Goal: Task Accomplishment & Management: Use online tool/utility

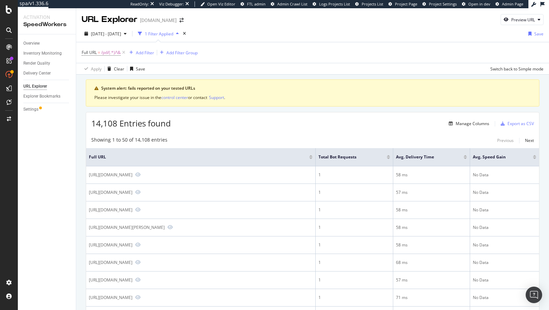
scroll to position [118, 0]
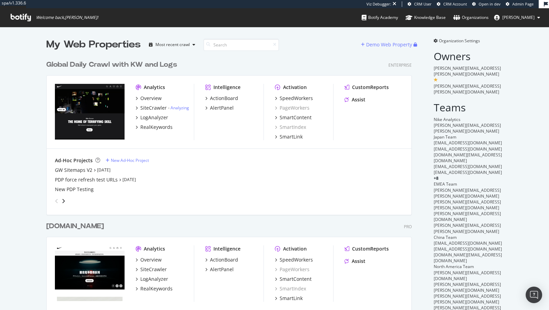
scroll to position [402, 371]
click at [152, 106] on div "SiteCrawler" at bounding box center [153, 107] width 26 height 7
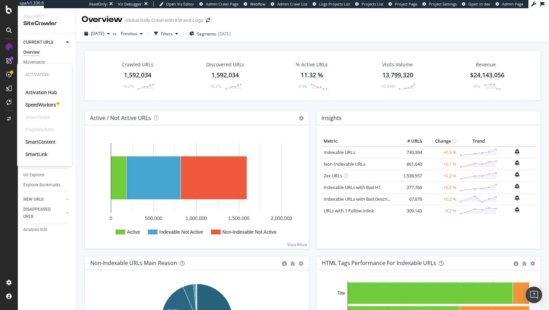
click at [35, 107] on div "SpeedWorkers" at bounding box center [40, 104] width 31 height 7
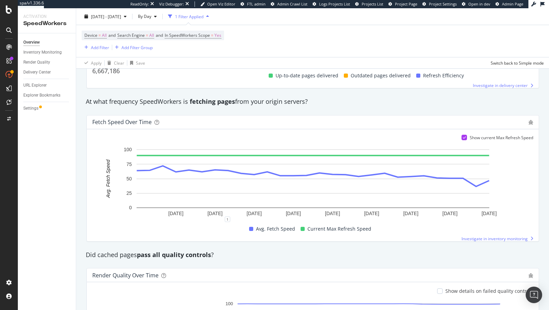
scroll to position [524, 0]
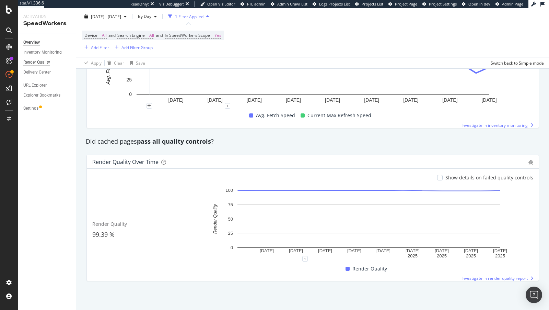
click at [44, 63] on div "Render Quality" at bounding box center [36, 62] width 27 height 7
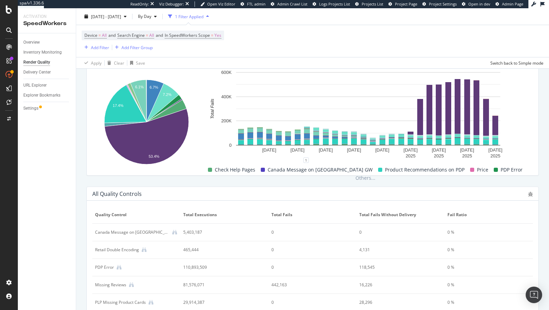
scroll to position [289, 0]
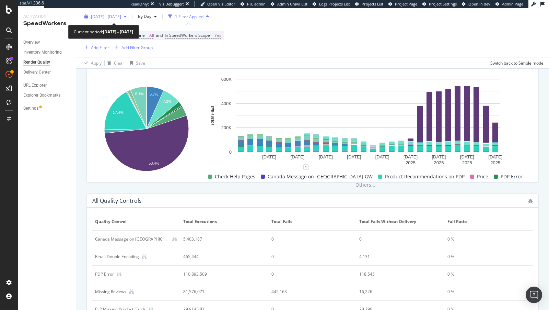
click at [129, 13] on div "2025 Jul. 24th - Aug. 20th" at bounding box center [106, 16] width 48 height 10
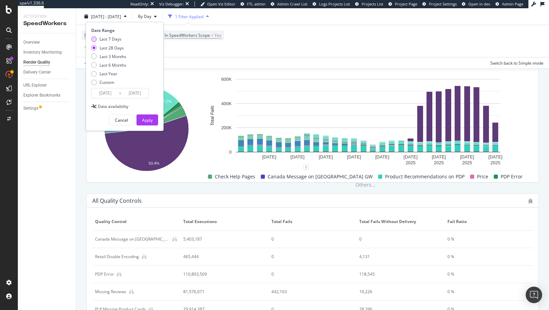
click at [114, 39] on div "Last 7 Days" at bounding box center [111, 39] width 22 height 6
type input "2025/08/14"
click at [145, 123] on div "Apply" at bounding box center [147, 120] width 11 height 10
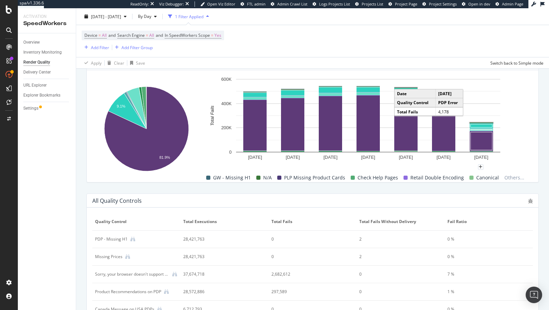
click at [487, 123] on rect "A chart." at bounding box center [481, 123] width 23 height 0
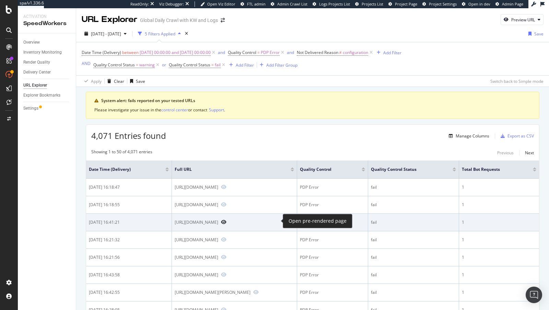
click at [227, 219] on icon "Preview https://www.nike.com/za/t/air-force-1-07-se-shoe-0nTgDg91" at bounding box center [223, 221] width 5 height 5
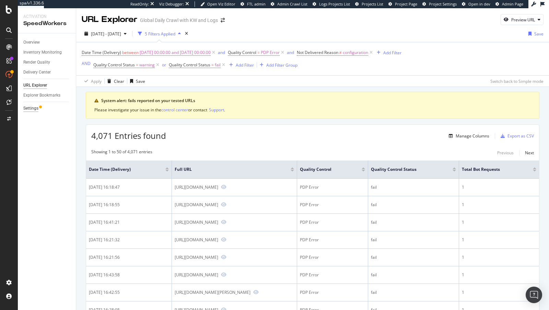
click at [33, 107] on div "Settings" at bounding box center [30, 108] width 15 height 7
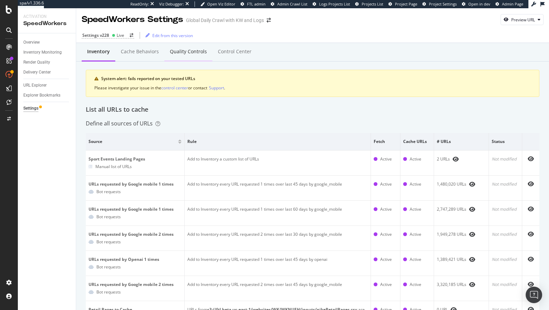
click at [184, 52] on div "Quality Controls" at bounding box center [188, 51] width 37 height 7
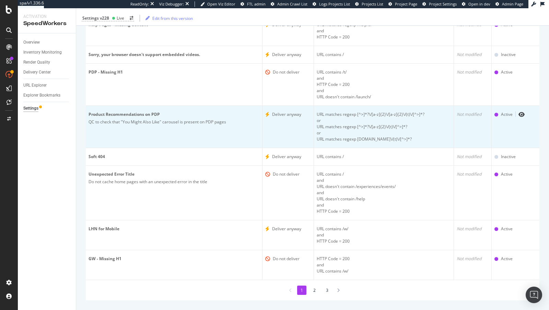
scroll to position [136, 0]
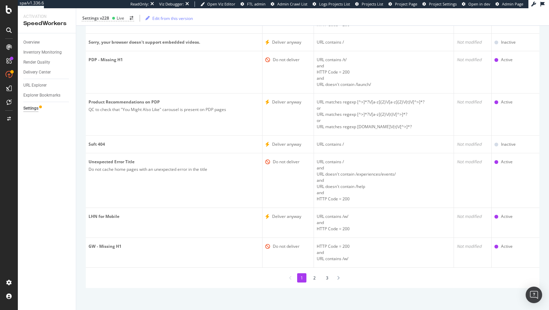
click at [315, 274] on li "2" at bounding box center [314, 277] width 9 height 9
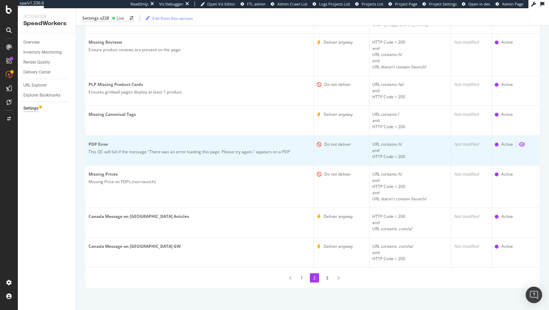
click at [522, 144] on icon "eye" at bounding box center [522, 143] width 6 height 5
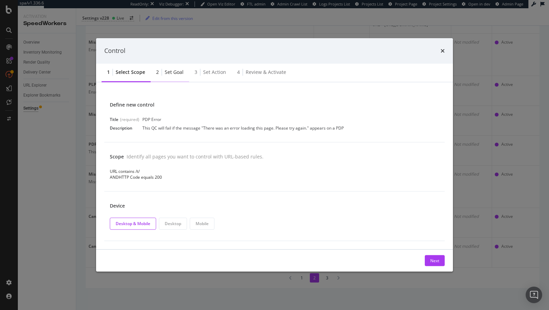
click at [174, 74] on div "Set goal" at bounding box center [174, 72] width 19 height 7
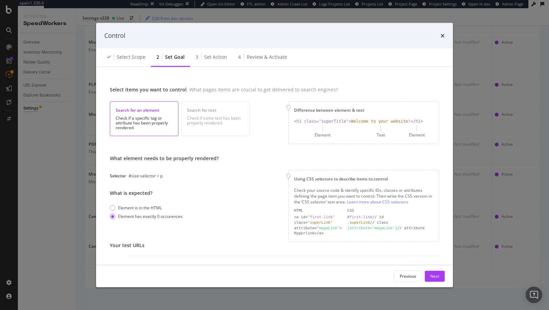
click at [220, 84] on div "Select items you want to control What pages items are crucial to get delivered …" at bounding box center [274, 165] width 341 height 181
click at [67, 88] on div "Control Select scope 2 Set goal 3 Set action 4 Review & Activate Select items y…" at bounding box center [274, 155] width 549 height 310
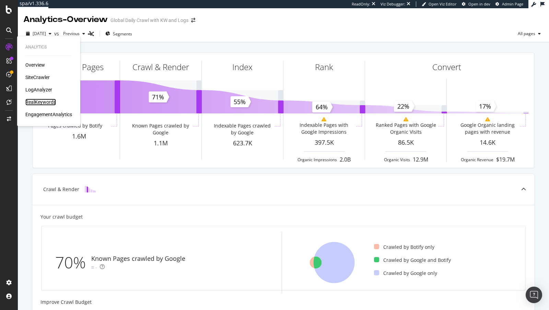
click at [45, 100] on div "RealKeywords" at bounding box center [40, 102] width 31 height 7
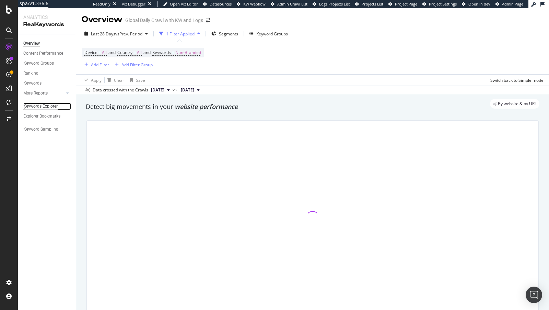
click at [46, 106] on div "Keywords Explorer" at bounding box center [40, 106] width 34 height 7
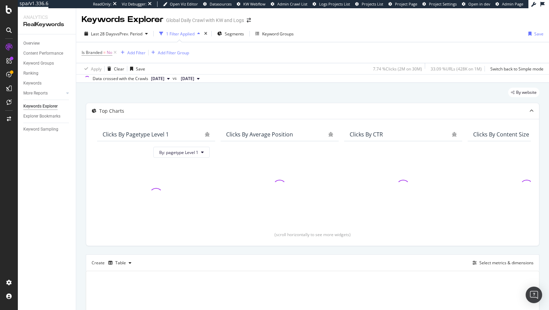
drag, startPoint x: 115, startPoint y: 52, endPoint x: 549, endPoint y: 310, distance: 504.4
click at [549, 309] on div "Keywords Explorer Global Daily Crawl with KW and Logs Last 28 Days vs Prev. Per…" at bounding box center [312, 158] width 473 height 301
click at [484, 254] on div "Create Table Select metrics & dimensions" at bounding box center [313, 262] width 454 height 16
click at [484, 262] on div "Select metrics & dimensions" at bounding box center [507, 263] width 54 height 6
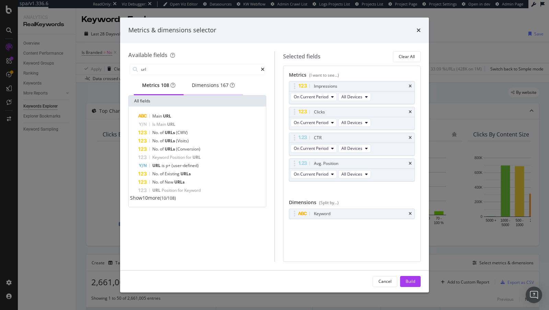
type input "url"
click at [220, 85] on div "Dimensions 167" at bounding box center [213, 85] width 43 height 7
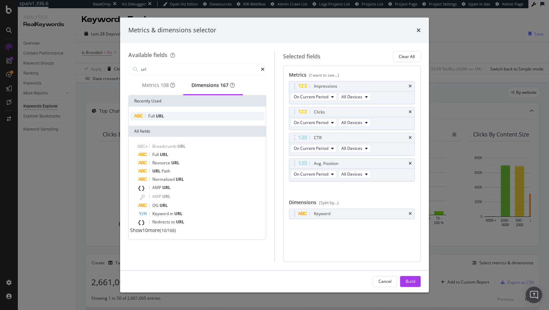
click at [173, 120] on div "Full URL" at bounding box center [197, 116] width 135 height 8
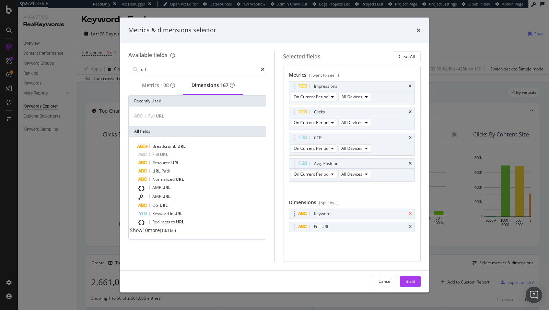
click at [411, 212] on icon "times" at bounding box center [410, 214] width 3 height 4
click at [405, 58] on div "Clear All" at bounding box center [407, 57] width 16 height 6
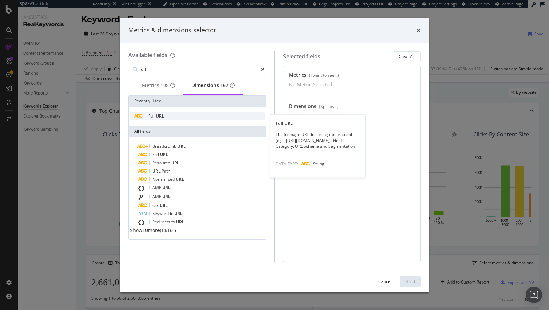
click at [164, 117] on span "URL" at bounding box center [160, 116] width 8 height 6
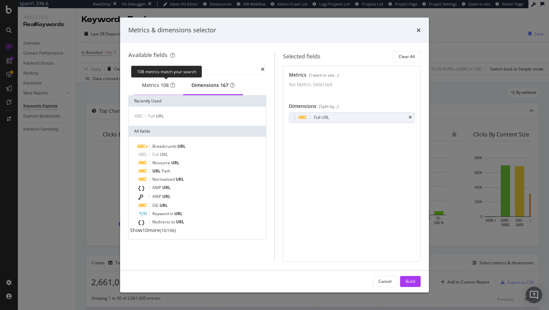
click at [163, 87] on span "108" at bounding box center [165, 85] width 8 height 7
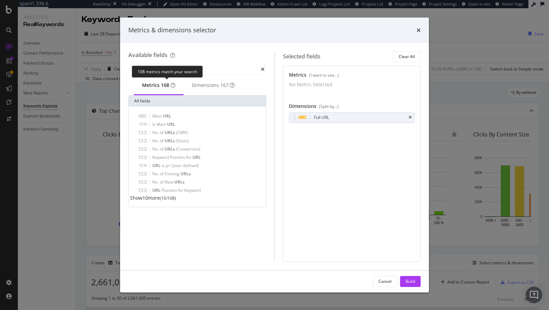
click at [176, 68] on div "108 metrics match your search" at bounding box center [167, 72] width 71 height 12
click at [261, 70] on icon "modal" at bounding box center [263, 69] width 4 height 5
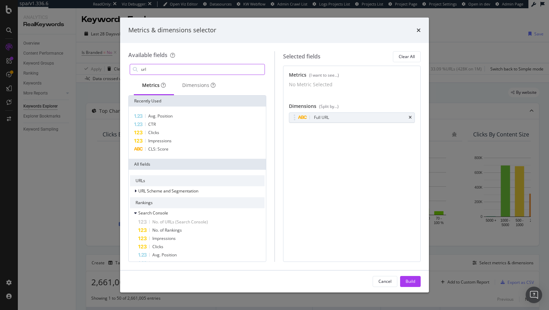
click at [253, 66] on input "url" at bounding box center [202, 69] width 124 height 10
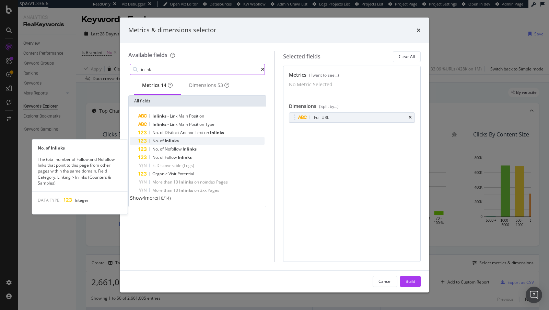
type input "inlink"
click at [197, 142] on div "No. of Inlinks" at bounding box center [201, 141] width 126 height 8
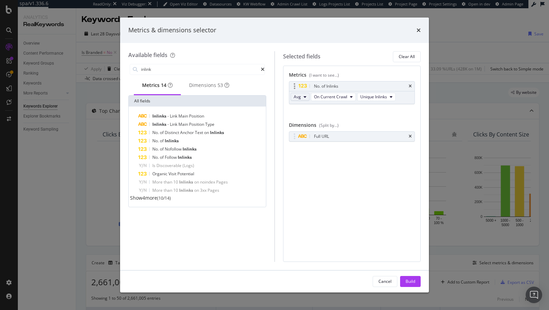
click at [304, 97] on icon "modal" at bounding box center [305, 97] width 3 height 4
click at [413, 284] on div "Build" at bounding box center [411, 281] width 10 height 6
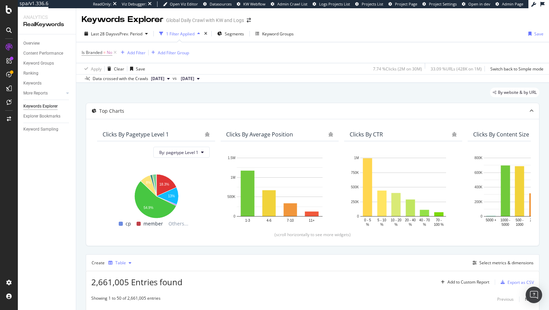
click at [126, 262] on div "button" at bounding box center [130, 263] width 8 height 4
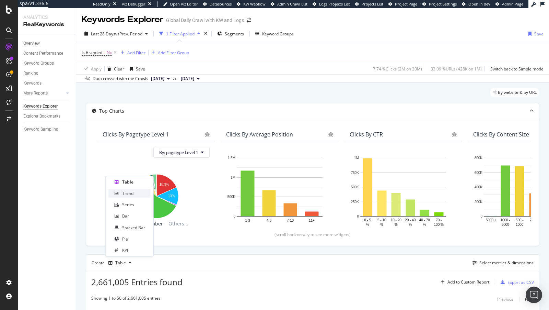
click at [128, 195] on div "Trend" at bounding box center [127, 193] width 11 height 6
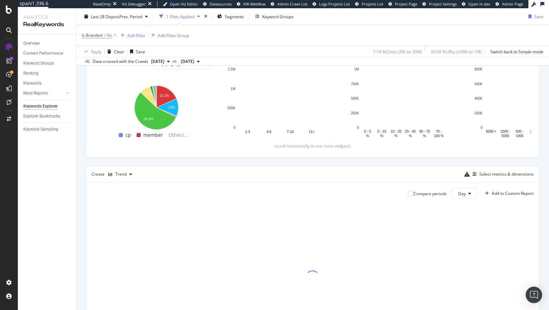
scroll to position [87, 0]
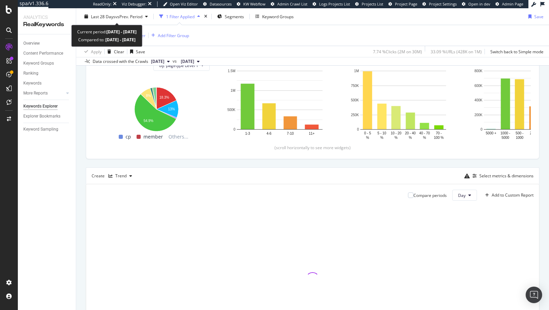
click at [119, 26] on div "Current period: 2025 Jul. 21st - Aug. 17th Compared to: 2025 Jun. 23rd - Jul. 2…" at bounding box center [106, 36] width 71 height 22
click at [110, 18] on span "Last 28 Days" at bounding box center [103, 16] width 24 height 6
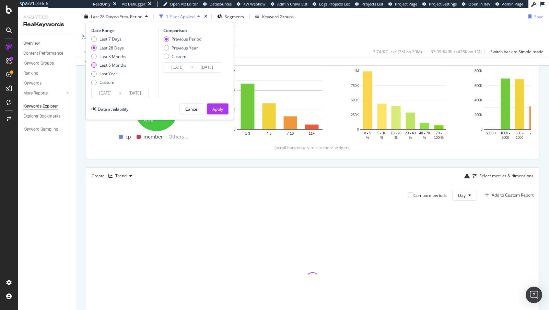
click at [110, 63] on div "Last 6 Months" at bounding box center [113, 65] width 27 height 6
type input "2025/02/19"
type input "2024/08/21"
type input "2025/02/18"
click at [216, 107] on div "Apply" at bounding box center [218, 109] width 11 height 6
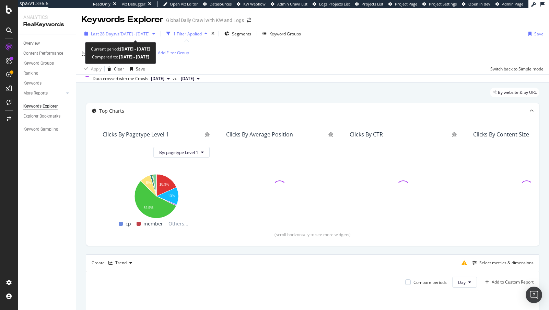
click at [140, 35] on span "vs [DATE] - [DATE]" at bounding box center [132, 34] width 34 height 6
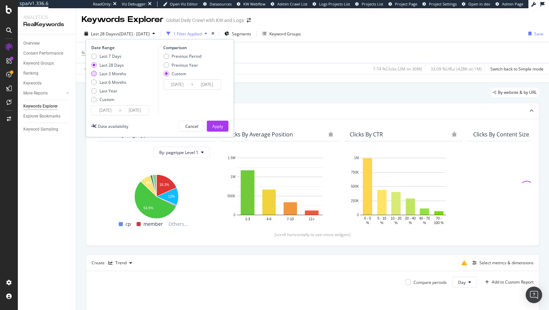
click at [116, 72] on div "Last 3 Months" at bounding box center [113, 74] width 27 height 6
type input "[DATE]"
click at [213, 125] on div "Apply" at bounding box center [218, 126] width 11 height 6
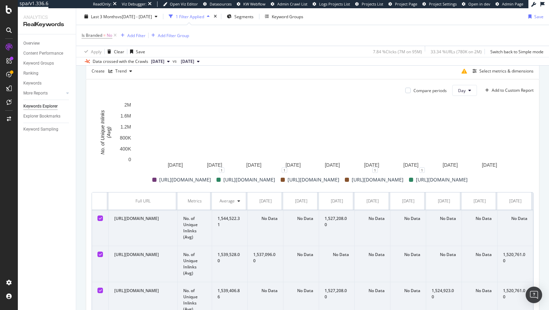
scroll to position [209, 0]
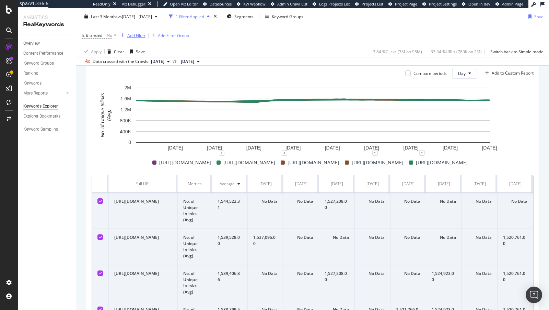
click at [133, 34] on div "Add Filter" at bounding box center [136, 35] width 18 height 6
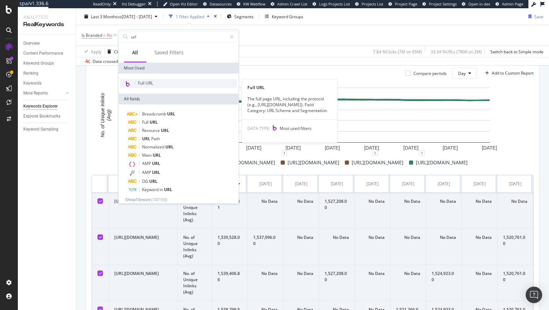
type input "url"
click at [148, 85] on span "Full URL" at bounding box center [145, 83] width 15 height 6
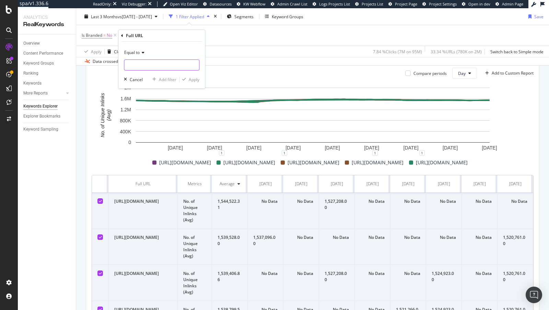
click at [148, 66] on input "text" at bounding box center [161, 64] width 75 height 11
paste input "https://www.nike.com/w/running-shoes-37v7jzy7ok"
type input "https://www.nike.com/w/running-shoes-37v7jzy7ok"
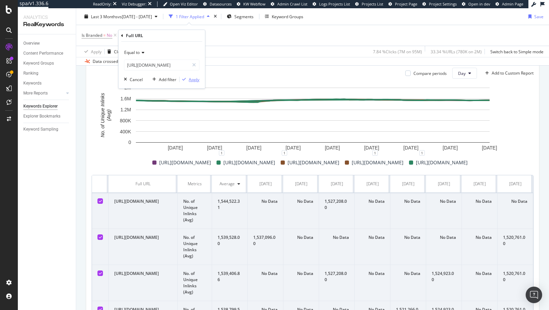
click at [191, 80] on div "Apply" at bounding box center [194, 80] width 11 height 6
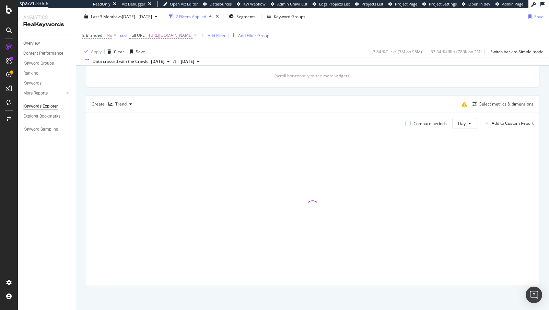
scroll to position [157, 0]
click at [115, 103] on div "Trend" at bounding box center [120, 105] width 11 height 4
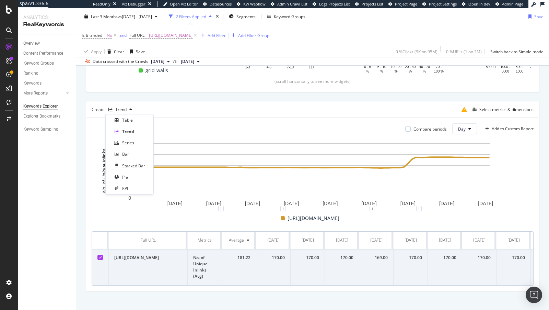
click at [247, 241] on icon at bounding box center [248, 240] width 3 height 4
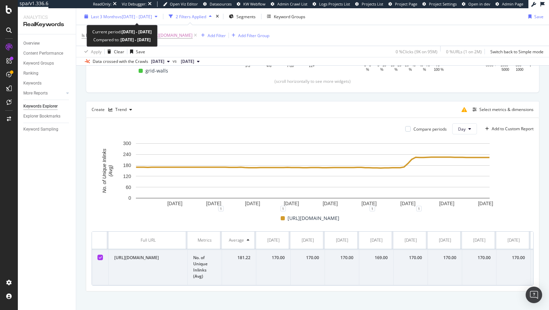
click at [106, 21] on div "Last 3 Months vs 2024 Aug. 21st - 2025 Feb. 18th" at bounding box center [121, 16] width 79 height 10
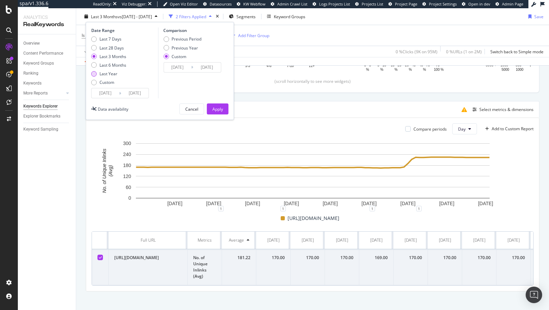
click at [112, 76] on div "Last Year" at bounding box center [109, 74] width 18 height 6
type input "2024/08/19"
click at [216, 109] on div "Apply" at bounding box center [218, 109] width 11 height 6
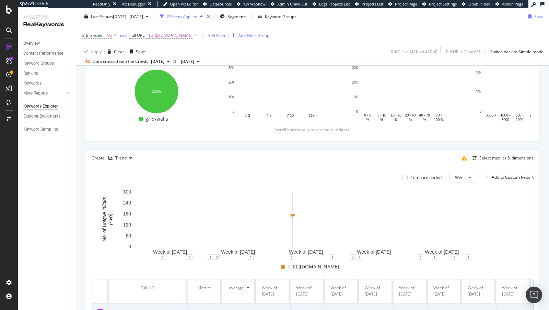
scroll to position [88, 0]
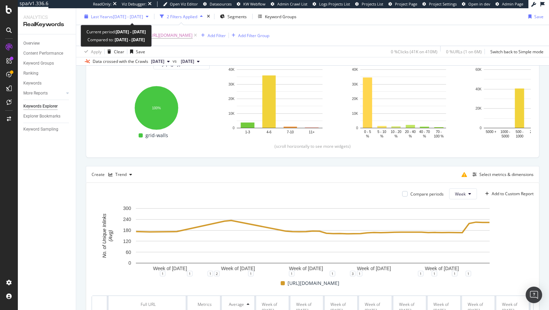
click at [109, 18] on span "vs 2024 Aug. 21st - 2025 Feb. 18th" at bounding box center [126, 16] width 34 height 6
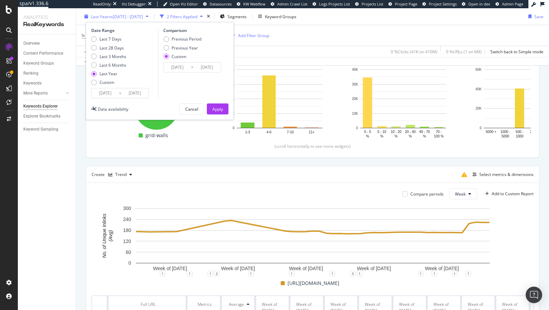
click at [99, 15] on span "Last Year" at bounding box center [100, 16] width 18 height 6
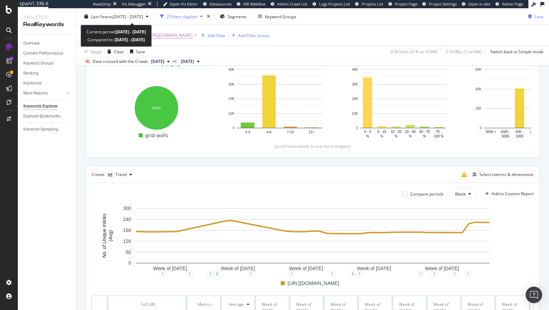
click at [99, 15] on span "Last Year" at bounding box center [100, 16] width 18 height 6
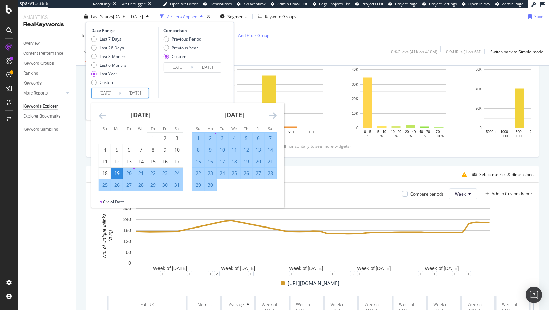
click at [111, 93] on input "2024/08/19" at bounding box center [105, 93] width 27 height 10
click at [101, 117] on icon "Move backward to switch to the previous month." at bounding box center [102, 115] width 7 height 8
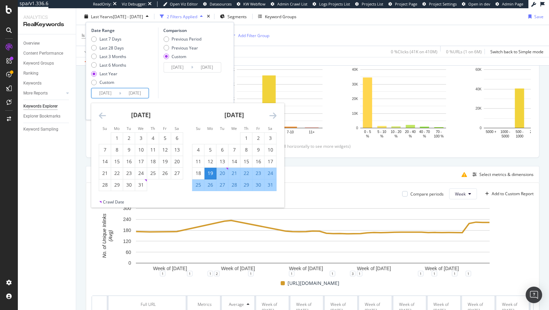
click at [101, 117] on icon "Move backward to switch to the previous month." at bounding box center [102, 115] width 7 height 8
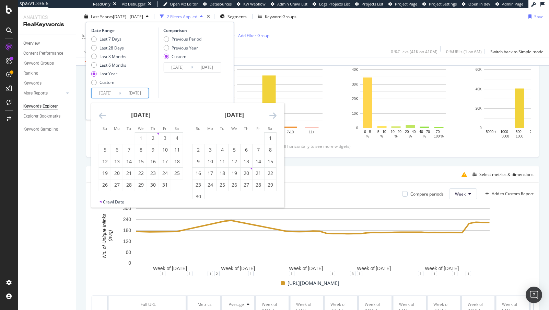
click at [101, 117] on icon "Move backward to switch to the previous month." at bounding box center [102, 115] width 7 height 8
click at [118, 135] on div "1" at bounding box center [117, 138] width 12 height 7
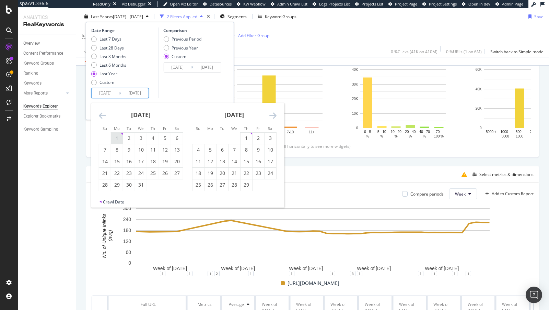
type input "2024/01/01"
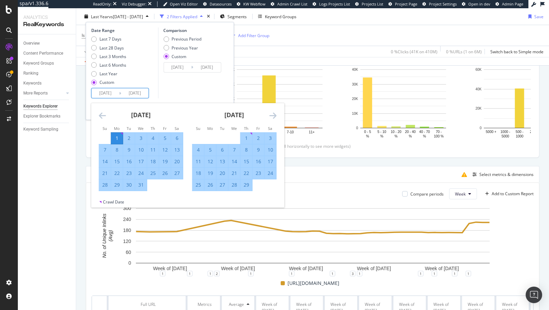
click at [172, 87] on div "Comparison Previous Period Previous Year Custom 2024/08/21 Navigate forward to …" at bounding box center [190, 62] width 65 height 71
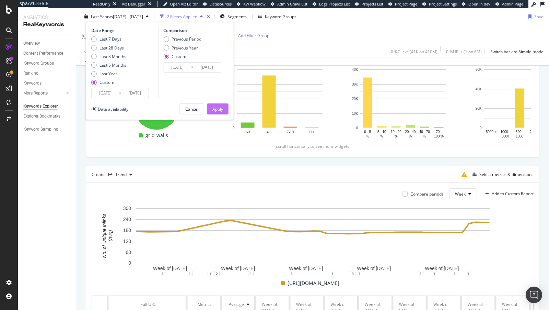
click at [213, 110] on div "Apply" at bounding box center [218, 109] width 11 height 6
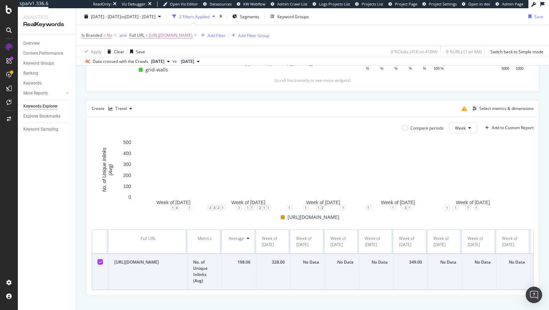
scroll to position [162, 0]
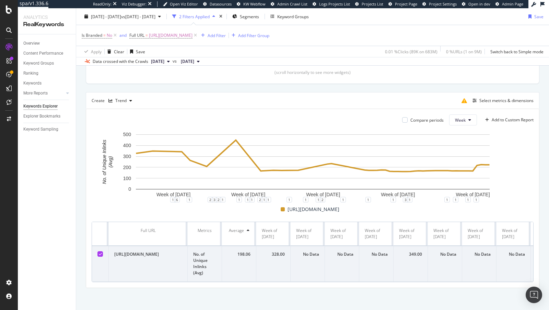
click at [507, 92] on div "Create Trend Select metrics & dimensions" at bounding box center [313, 100] width 454 height 16
click at [497, 98] on div "Select metrics & dimensions" at bounding box center [507, 101] width 54 height 6
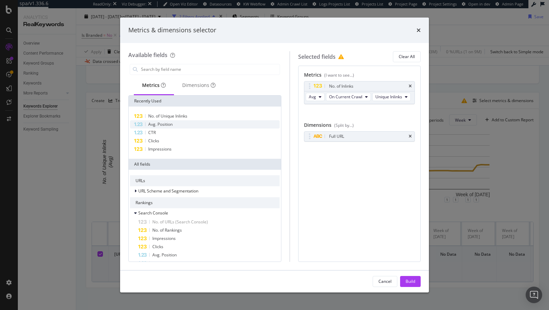
click at [158, 122] on span "Avg. Position" at bounding box center [160, 124] width 24 height 6
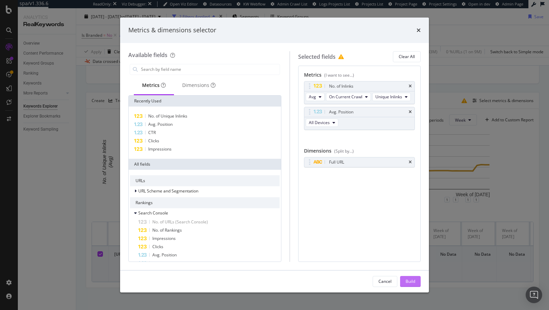
click at [411, 281] on div "Build" at bounding box center [411, 281] width 10 height 6
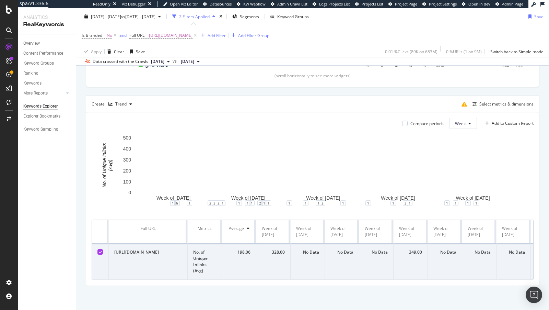
scroll to position [157, 0]
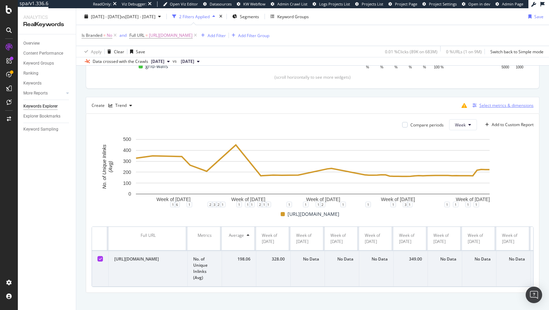
click at [507, 104] on div "Select metrics & dimensions" at bounding box center [507, 105] width 54 height 6
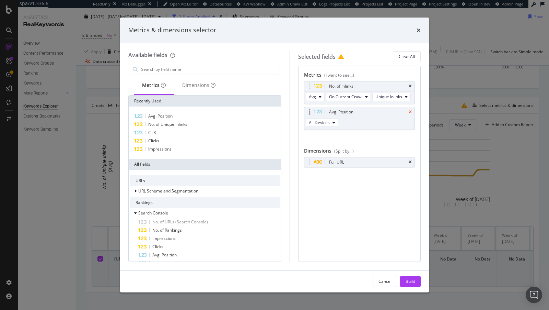
click at [410, 110] on icon "times" at bounding box center [410, 112] width 3 height 4
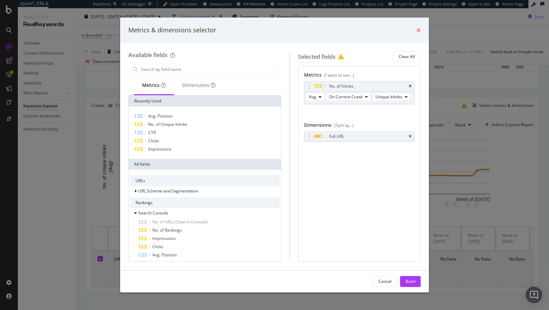
click at [419, 30] on icon "times" at bounding box center [419, 29] width 4 height 5
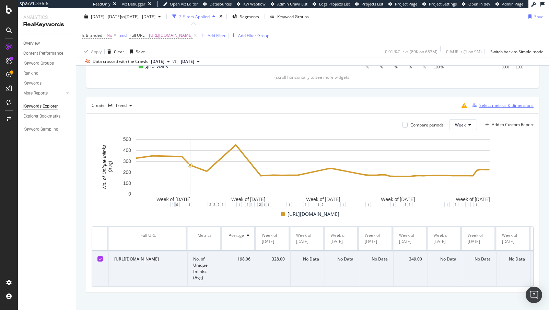
click at [509, 102] on div "Select metrics & dimensions" at bounding box center [507, 105] width 54 height 6
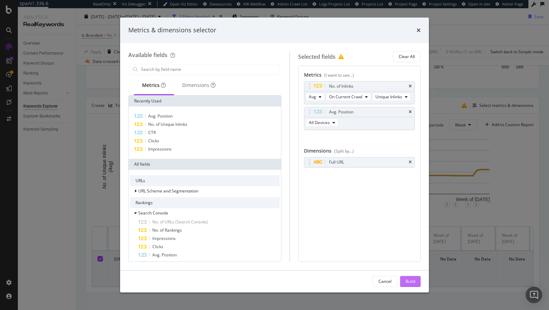
click at [409, 279] on div "Build" at bounding box center [411, 281] width 10 height 6
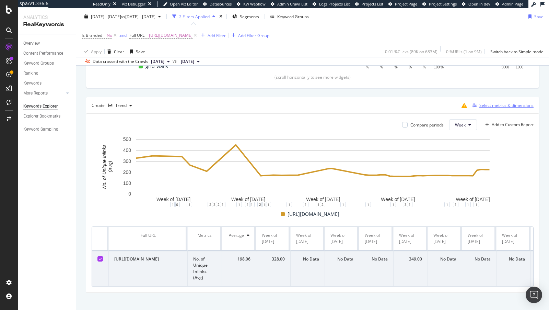
click at [508, 104] on div "Select metrics & dimensions" at bounding box center [507, 105] width 54 height 6
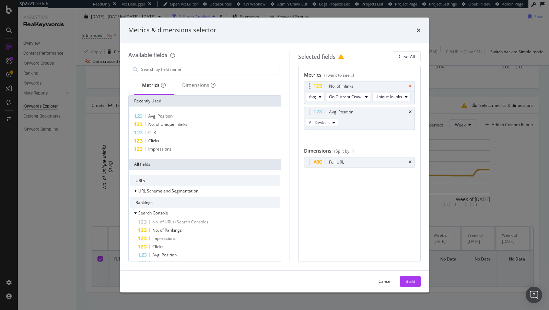
click at [411, 84] on icon "times" at bounding box center [410, 86] width 3 height 4
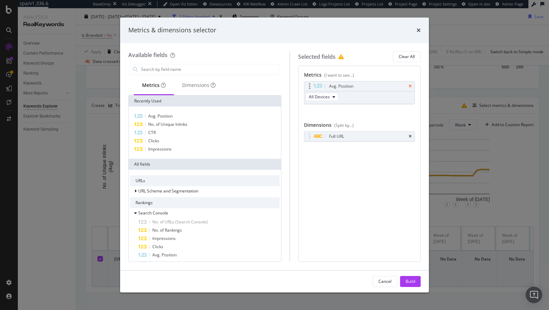
click at [410, 87] on icon "times" at bounding box center [410, 86] width 3 height 4
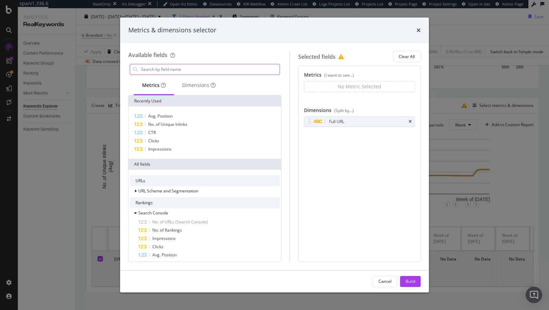
click at [175, 71] on input "modal" at bounding box center [209, 69] width 139 height 10
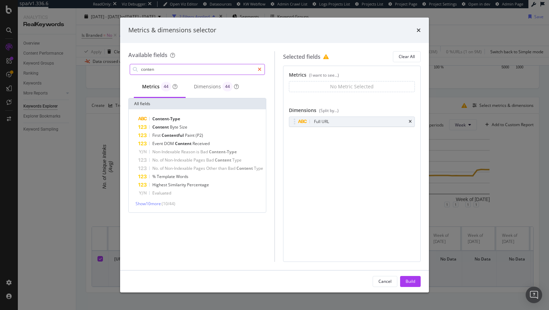
type input "conten"
click at [260, 68] on icon "modal" at bounding box center [260, 69] width 4 height 5
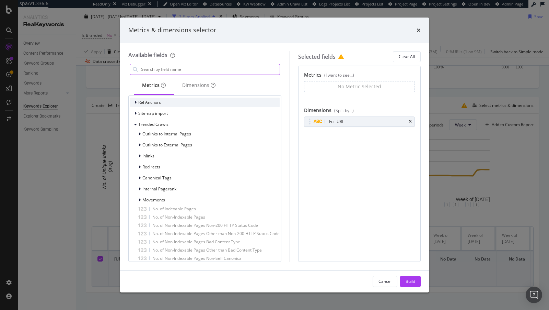
scroll to position [392, 0]
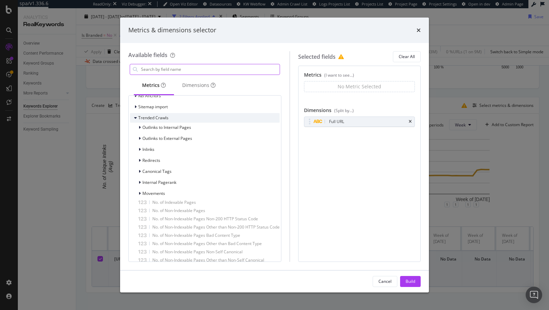
click at [134, 118] on icon "modal" at bounding box center [135, 118] width 3 height 4
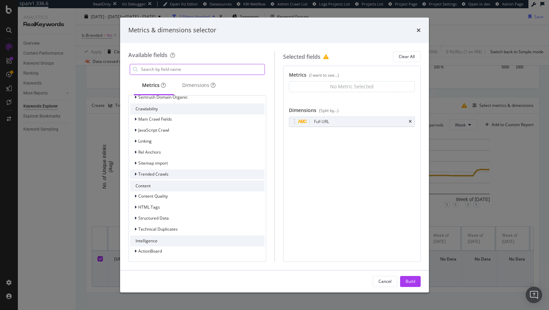
scroll to position [335, 0]
click at [135, 220] on div "modal" at bounding box center [136, 218] width 4 height 7
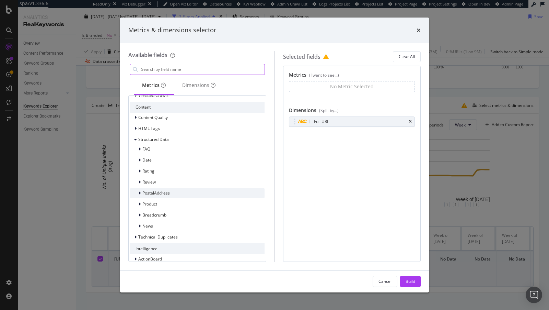
scroll to position [416, 0]
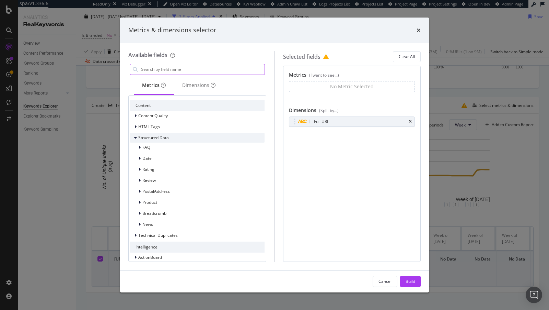
click at [134, 139] on icon "modal" at bounding box center [135, 138] width 3 height 4
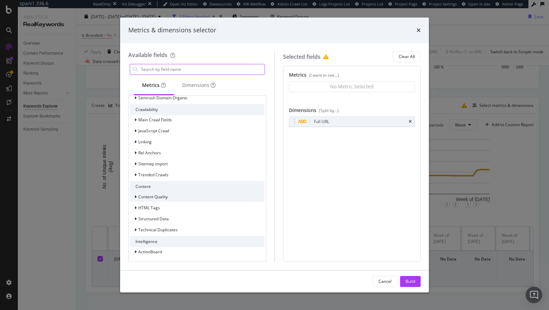
click at [139, 197] on span "Content Quality" at bounding box center [153, 197] width 30 height 6
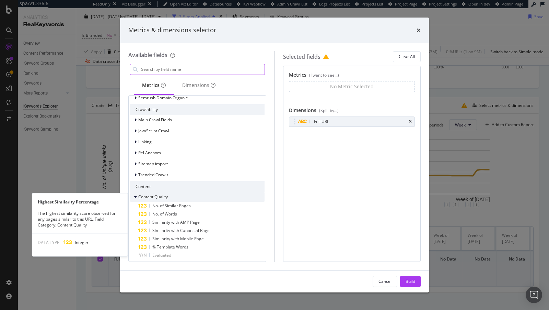
scroll to position [400, 0]
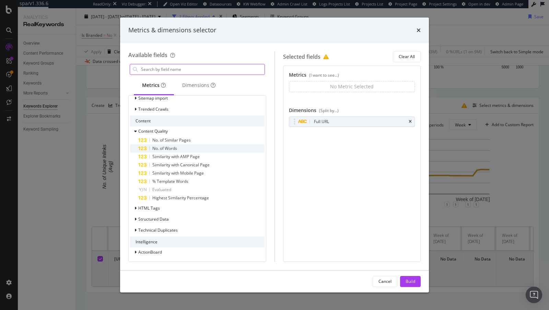
click at [168, 146] on span "No. of Words" at bounding box center [164, 148] width 25 height 6
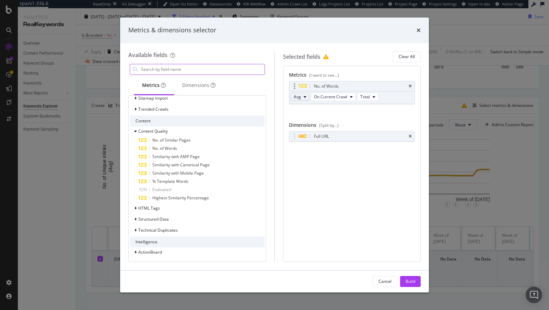
click at [301, 98] on button "Avg" at bounding box center [300, 97] width 19 height 8
click at [347, 116] on div "No. of Words Avg On Current Crawl Total You can use this field as a metric" at bounding box center [352, 100] width 126 height 38
click at [369, 98] on button "Total" at bounding box center [367, 97] width 21 height 8
click at [395, 120] on div "Metrics (I want to see...) No. of Words Avg On Current Crawl Total You can use …" at bounding box center [352, 113] width 126 height 85
click at [367, 94] on span "Total" at bounding box center [366, 97] width 10 height 6
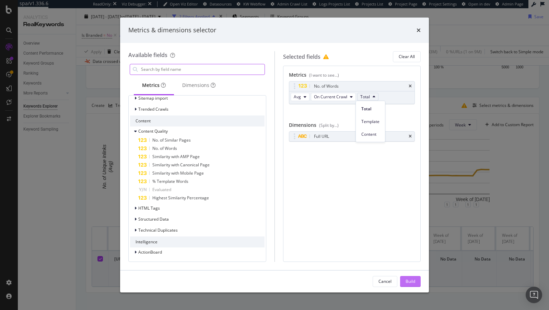
click at [401, 278] on button "Build" at bounding box center [410, 281] width 21 height 11
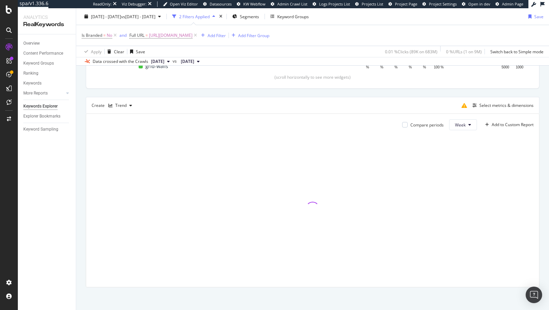
click at [411, 278] on div at bounding box center [313, 209] width 442 height 146
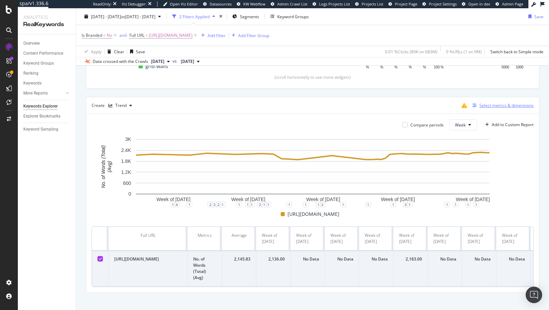
click at [492, 102] on div "Select metrics & dimensions" at bounding box center [502, 106] width 64 height 8
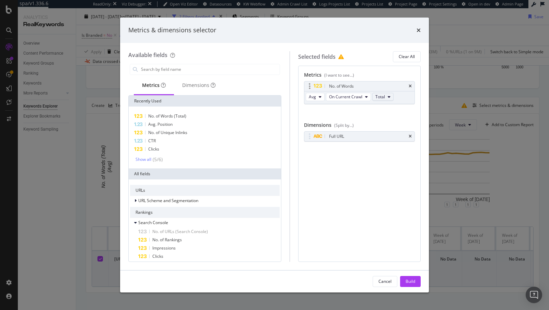
click at [380, 96] on span "Total" at bounding box center [381, 97] width 10 height 6
click at [389, 135] on span "Content" at bounding box center [386, 134] width 18 height 6
click at [417, 279] on button "Build" at bounding box center [410, 281] width 21 height 11
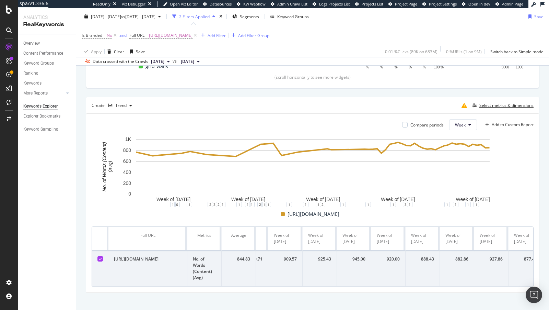
scroll to position [0, 2356]
click at [498, 108] on button "Select metrics & dimensions" at bounding box center [502, 105] width 64 height 8
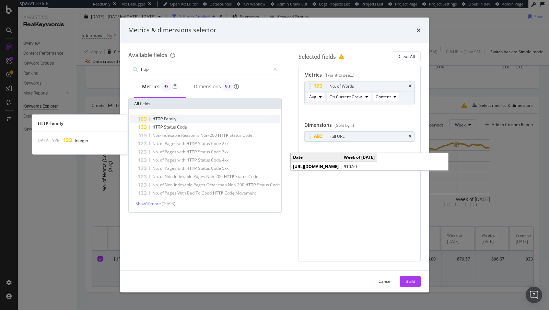
type input "http"
click at [175, 120] on span "Family" at bounding box center [170, 119] width 12 height 6
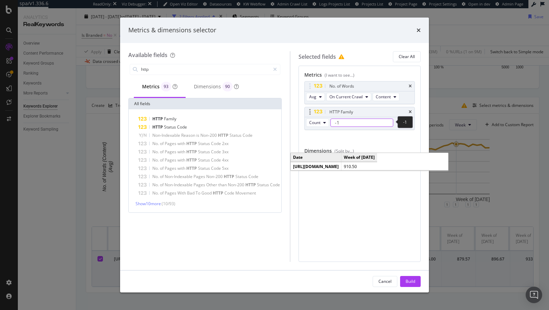
click at [385, 118] on input "-1" at bounding box center [362, 122] width 63 height 8
click at [313, 118] on button "Count" at bounding box center [317, 122] width 23 height 8
click at [376, 126] on div "Count -1 -1" at bounding box center [350, 123] width 91 height 12
click at [240, 124] on div "HTTP Status Code" at bounding box center [209, 127] width 142 height 8
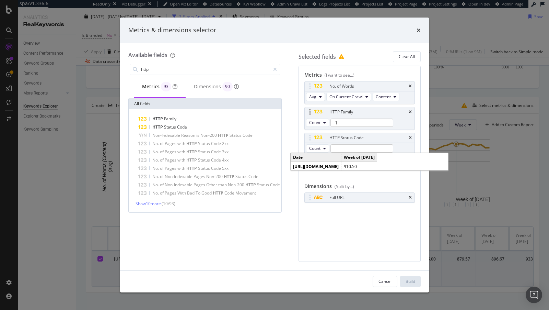
click at [410, 109] on div "HTTP Family" at bounding box center [360, 112] width 110 height 10
click at [412, 88] on icon "times" at bounding box center [410, 86] width 3 height 4
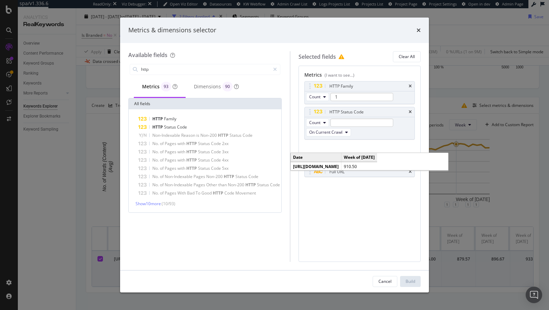
click at [412, 88] on icon "times" at bounding box center [410, 86] width 3 height 4
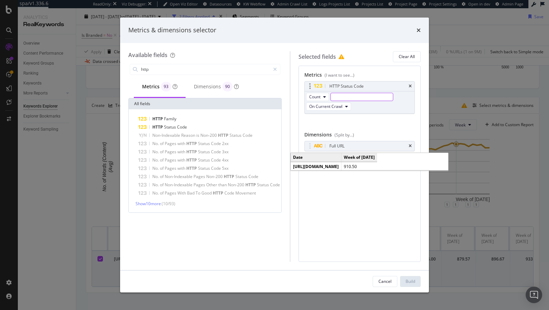
click at [349, 94] on input "modal" at bounding box center [362, 97] width 63 height 8
click at [343, 98] on input "modal" at bounding box center [362, 97] width 63 height 8
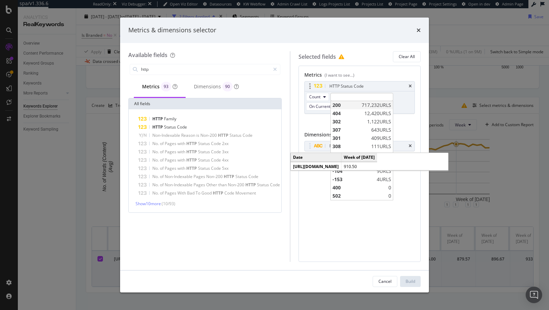
click at [344, 103] on span "200" at bounding box center [346, 105] width 27 height 7
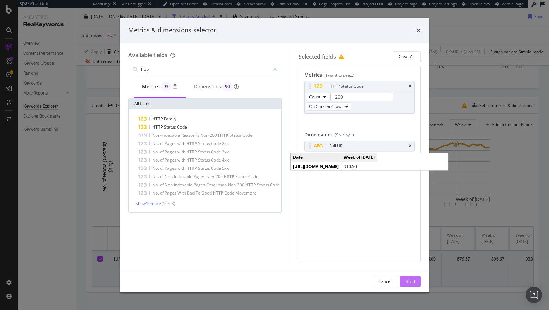
click at [410, 283] on div "Build" at bounding box center [411, 281] width 10 height 6
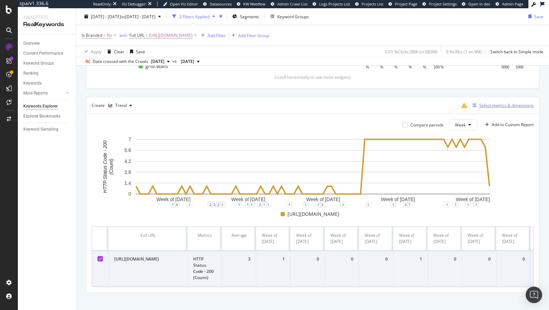
click at [514, 106] on div "Select metrics & dimensions" at bounding box center [507, 105] width 54 height 6
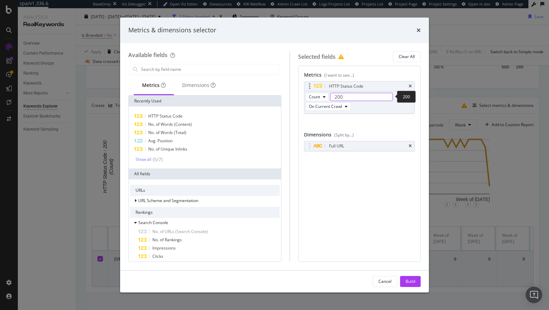
click at [341, 95] on input "200" at bounding box center [361, 97] width 63 height 8
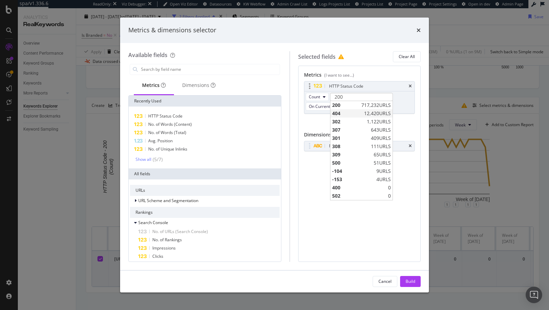
click at [360, 112] on div "404 12,420 URLS" at bounding box center [362, 113] width 62 height 8
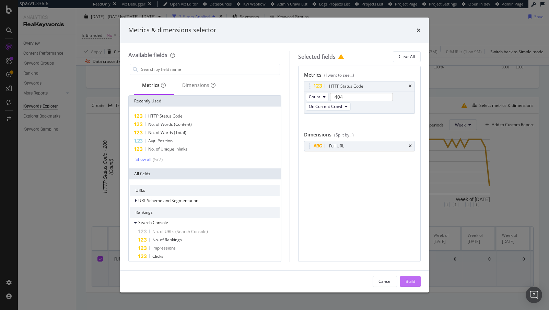
click at [406, 283] on div "Build" at bounding box center [411, 281] width 10 height 6
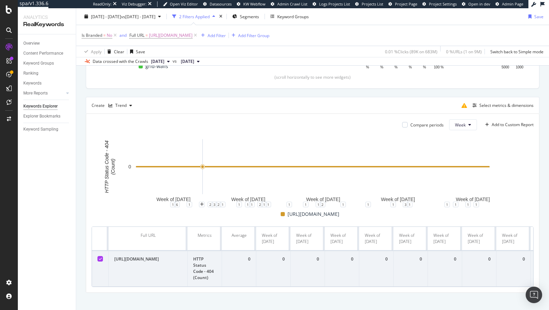
click at [494, 100] on div "Select metrics & dimensions" at bounding box center [496, 105] width 75 height 11
click at [490, 102] on div "Select metrics & dimensions" at bounding box center [507, 105] width 54 height 6
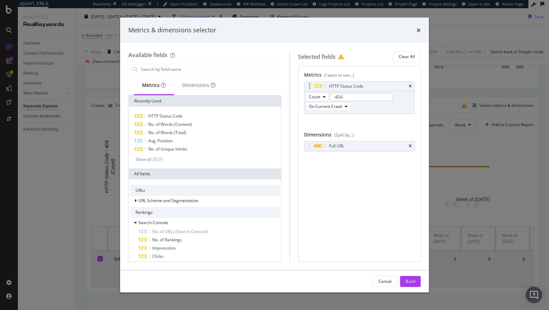
click at [413, 87] on div "HTTP Status Code" at bounding box center [360, 86] width 110 height 10
click at [181, 67] on input "modal" at bounding box center [209, 69] width 139 height 10
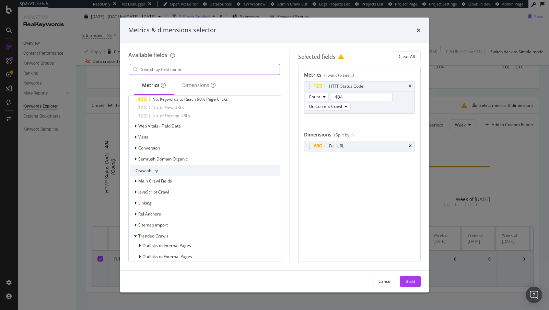
scroll to position [283, 0]
click at [164, 191] on span "JavaScript Crawl" at bounding box center [153, 193] width 31 height 6
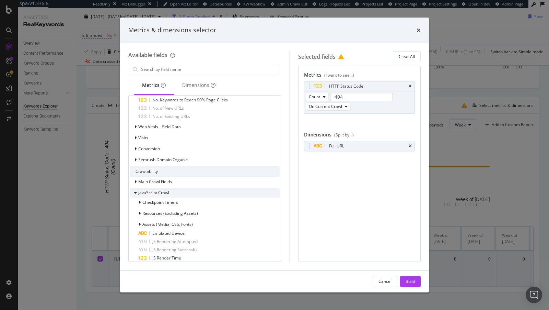
click at [164, 191] on span "JavaScript Crawl" at bounding box center [153, 193] width 31 height 6
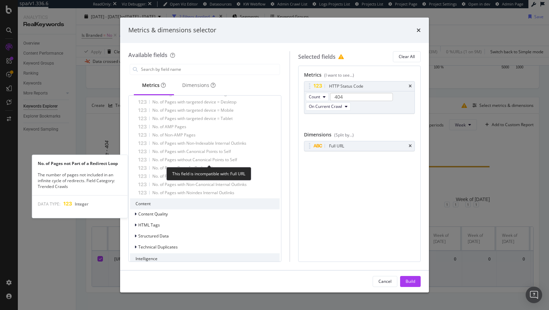
scroll to position [732, 0]
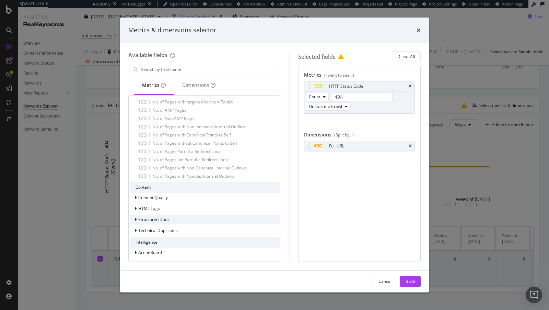
click at [135, 217] on icon "modal" at bounding box center [136, 219] width 2 height 4
click at [135, 217] on icon "modal" at bounding box center [135, 219] width 3 height 4
click at [135, 217] on icon "modal" at bounding box center [136, 219] width 2 height 4
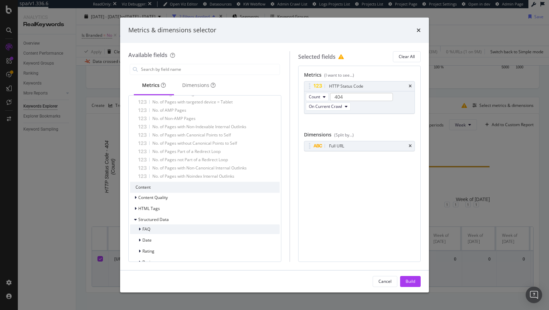
scroll to position [789, 0]
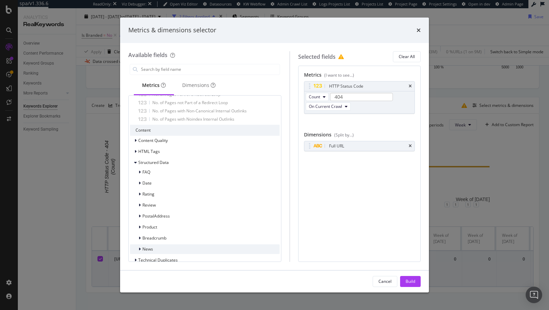
click at [142, 248] on div "modal" at bounding box center [140, 249] width 4 height 7
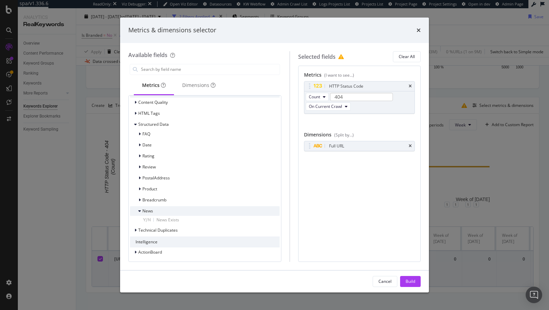
click at [141, 208] on div "modal" at bounding box center [140, 210] width 4 height 7
click at [139, 206] on icon "modal" at bounding box center [140, 208] width 2 height 4
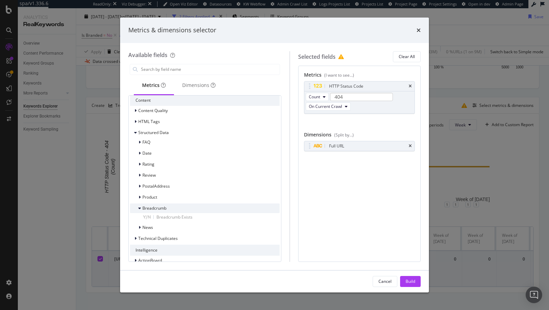
scroll to position [828, 0]
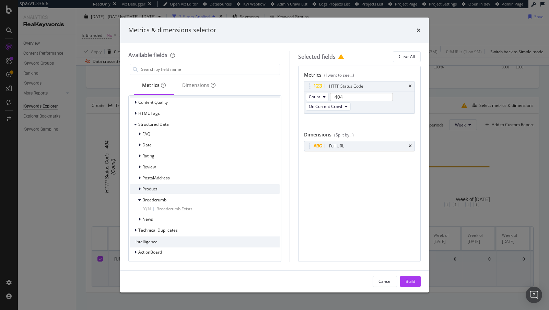
click at [137, 185] on div "Product" at bounding box center [143, 188] width 27 height 7
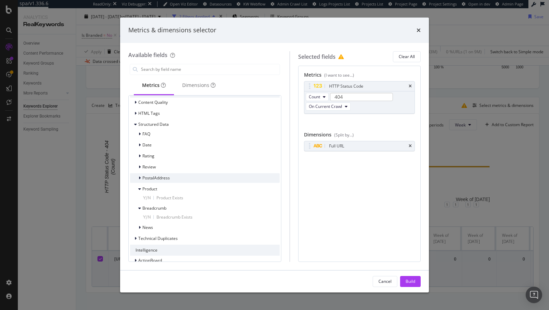
click at [141, 173] on div "PostalAddress" at bounding box center [205, 178] width 150 height 10
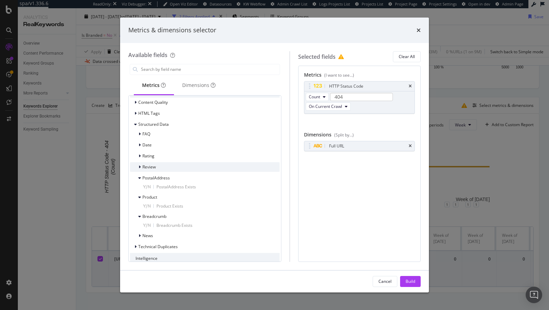
click at [141, 171] on div "Review" at bounding box center [205, 167] width 150 height 10
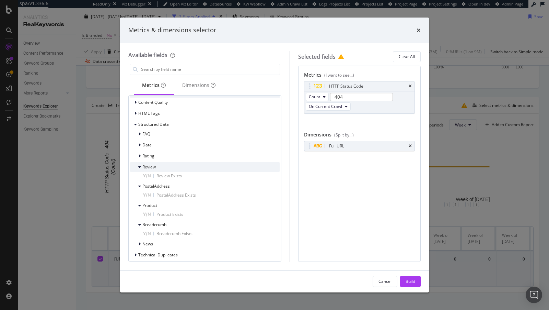
click at [139, 162] on div "Review" at bounding box center [205, 167] width 150 height 10
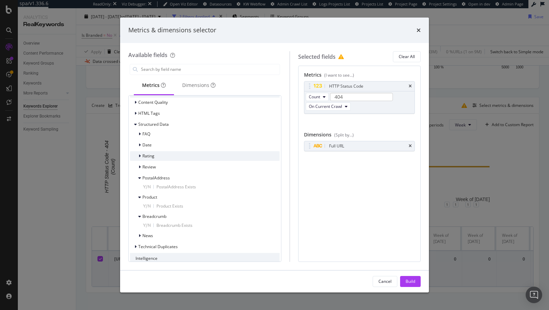
click at [139, 156] on icon "modal" at bounding box center [140, 156] width 2 height 4
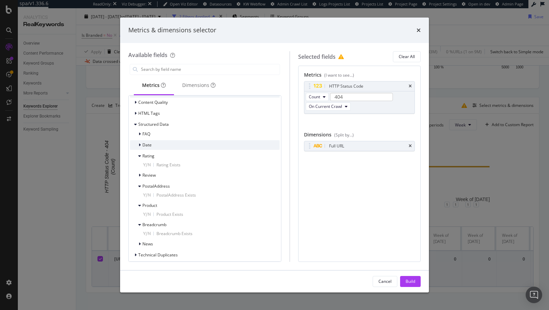
click at [139, 148] on div "Date" at bounding box center [205, 145] width 150 height 10
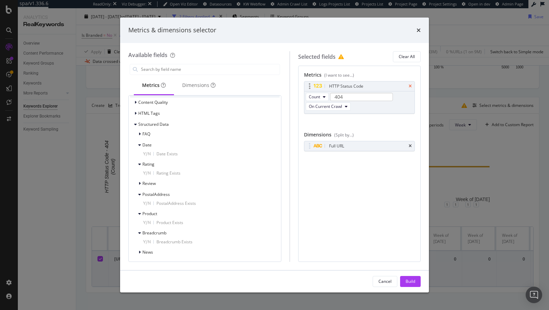
click at [411, 84] on icon "times" at bounding box center [410, 86] width 3 height 4
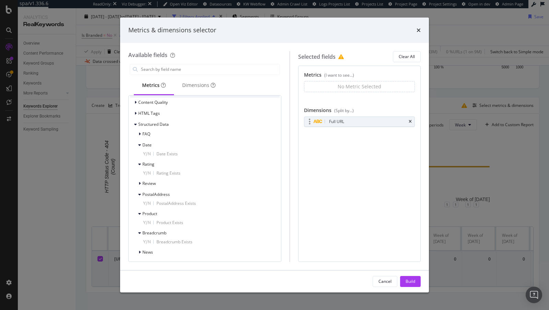
click at [409, 121] on div "Full URL" at bounding box center [360, 122] width 110 height 10
click at [415, 121] on div "Full URL" at bounding box center [360, 122] width 110 height 10
click at [412, 121] on icon "times" at bounding box center [410, 121] width 3 height 4
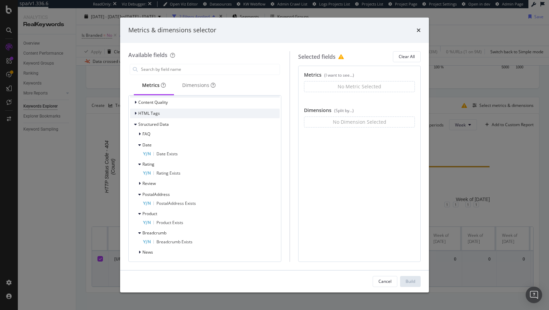
click at [137, 112] on div "modal" at bounding box center [136, 113] width 4 height 7
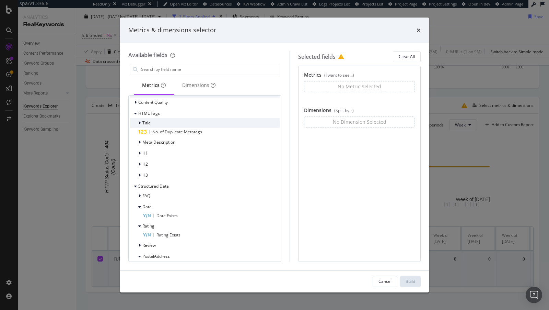
click at [139, 121] on icon "modal" at bounding box center [140, 123] width 2 height 4
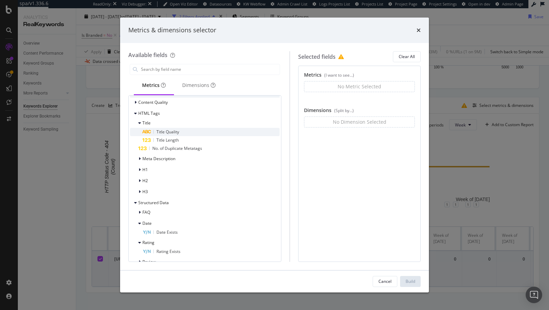
click at [158, 133] on span "Title Quality" at bounding box center [168, 132] width 23 height 6
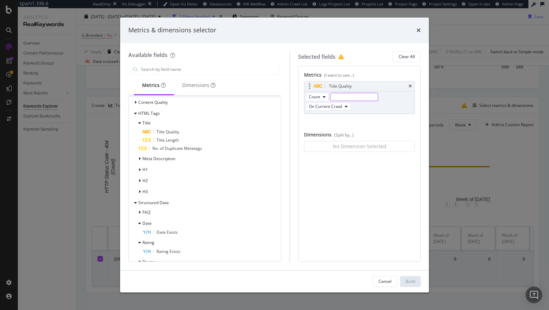
click at [355, 97] on input "modal" at bounding box center [354, 97] width 47 height 8
click at [73, 113] on div "Metrics & dimensions selector Available fields Metrics Dimensions Recently Used…" at bounding box center [274, 155] width 549 height 310
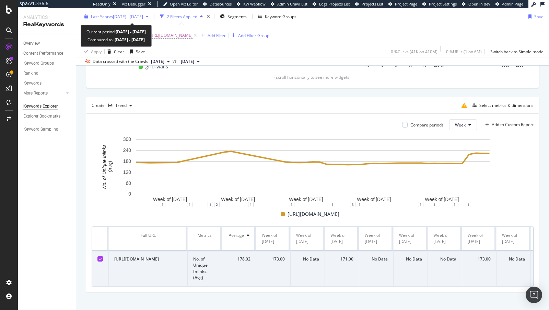
click at [122, 19] on span "vs 2024 Aug. 21st - 2025 Feb. 18th" at bounding box center [126, 16] width 34 height 6
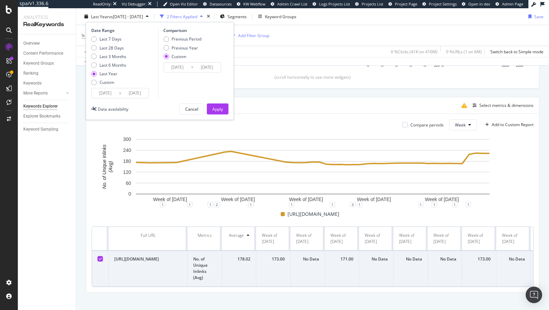
click at [99, 90] on input "2024/08/19" at bounding box center [105, 93] width 27 height 10
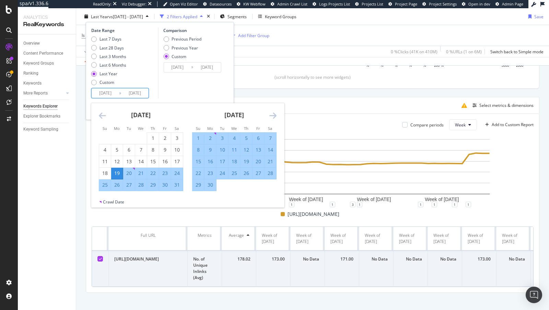
click at [101, 116] on icon "Move backward to switch to the previous month." at bounding box center [102, 115] width 7 height 8
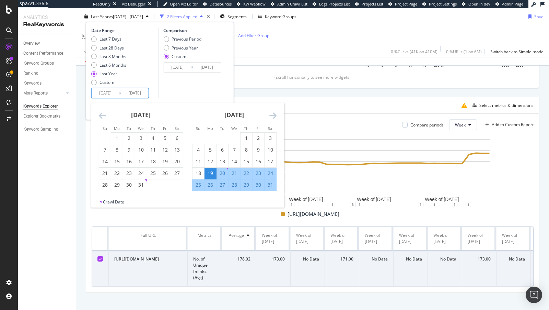
click at [101, 116] on icon "Move backward to switch to the previous month." at bounding box center [102, 115] width 7 height 8
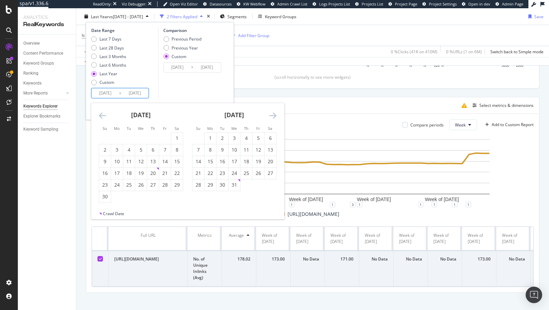
click at [101, 116] on icon "Move backward to switch to the previous month." at bounding box center [102, 115] width 7 height 8
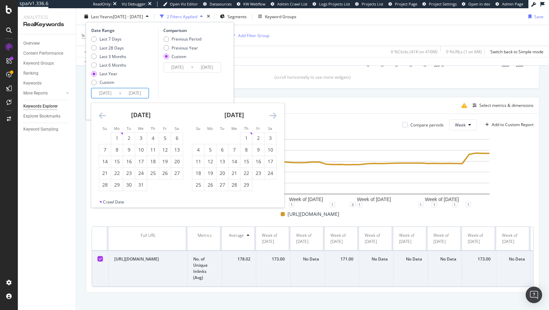
click at [101, 116] on icon "Move backward to switch to the previous month." at bounding box center [102, 115] width 7 height 8
click at [212, 137] on div "1" at bounding box center [211, 138] width 12 height 7
type input "2024/01/01"
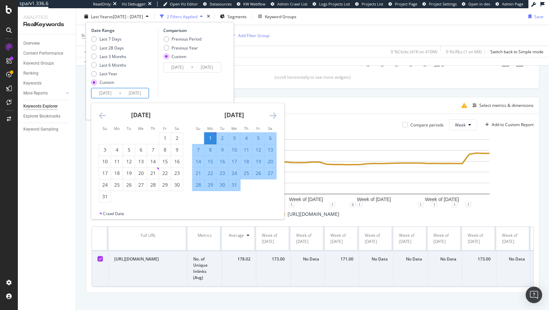
click at [197, 97] on div "Comparison Previous Period Previous Year Custom 2024/08/21 Navigate forward to …" at bounding box center [190, 62] width 65 height 71
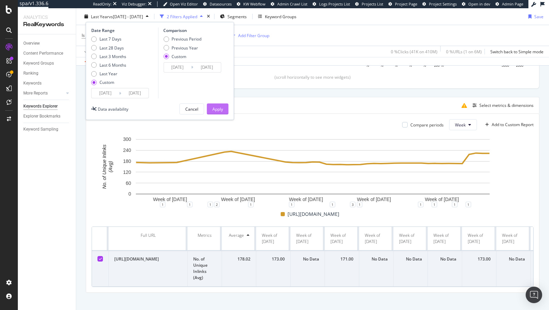
click at [224, 111] on button "Apply" at bounding box center [218, 108] width 22 height 11
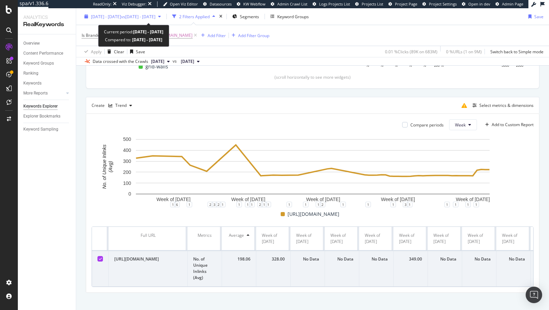
click at [156, 13] on span "vs 2024 Aug. 21st - 2025 Feb. 18th" at bounding box center [138, 16] width 34 height 6
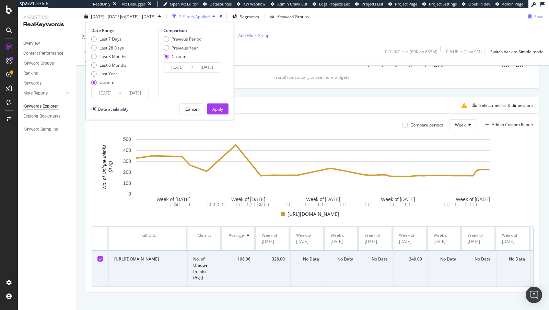
click at [213, 68] on input "2025/02/18" at bounding box center [206, 67] width 27 height 10
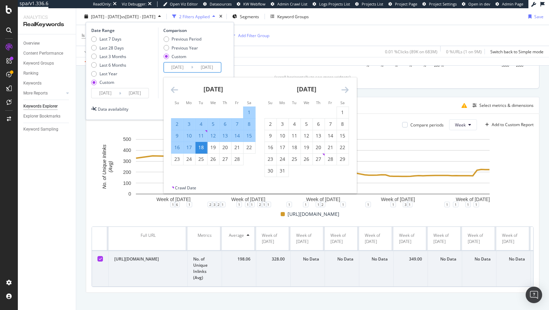
click at [310, 69] on div "1-3 4-6 7-10 11+ 0 20K 40K 60K 80K Avg. Position Clicks 1-3 12,342 4-6 74,723 7…" at bounding box center [279, 34] width 107 height 74
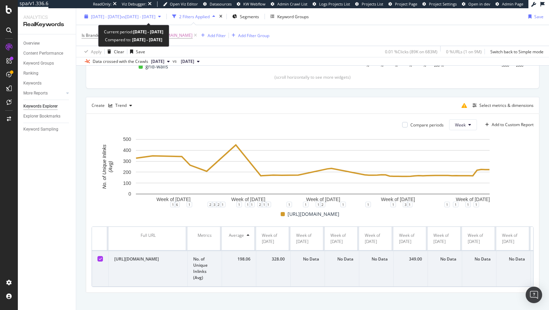
click at [159, 12] on div "2024 Jan. 1st - 2025 Aug. 18th vs 2024 Aug. 21st - 2025 Feb. 18th" at bounding box center [123, 16] width 82 height 10
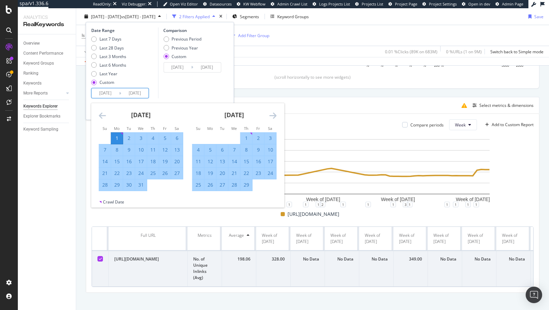
click at [143, 93] on input "2025/08/18" at bounding box center [134, 93] width 27 height 10
click at [274, 118] on icon "Move forward to switch to the next month." at bounding box center [273, 115] width 7 height 8
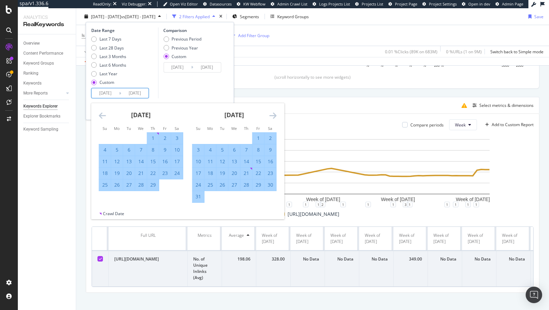
click at [274, 118] on icon "Move forward to switch to the next month." at bounding box center [273, 115] width 7 height 8
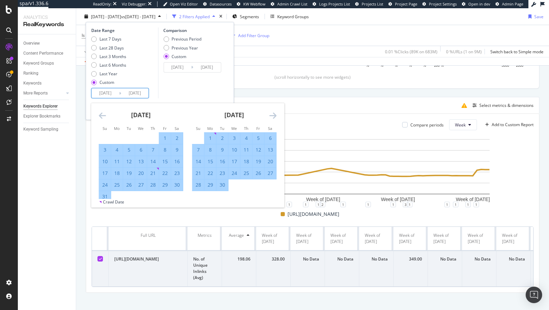
click at [274, 118] on icon "Move forward to switch to the next month." at bounding box center [273, 115] width 7 height 8
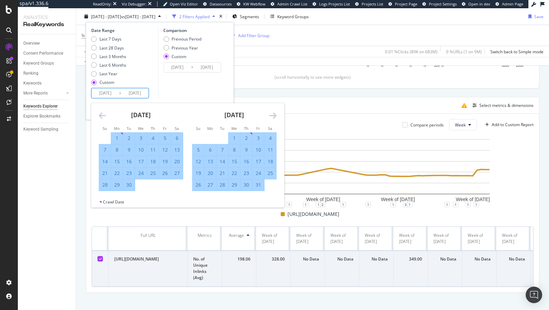
click at [274, 118] on icon "Move forward to switch to the next month." at bounding box center [273, 115] width 7 height 8
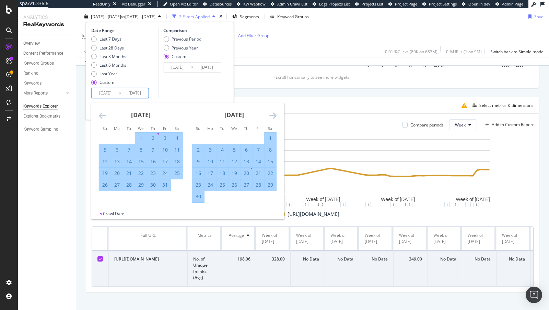
click at [274, 118] on icon "Move forward to switch to the next month." at bounding box center [273, 115] width 7 height 8
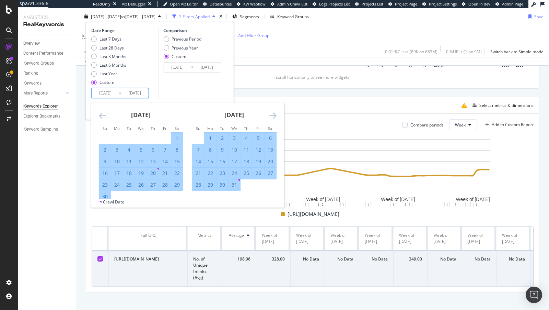
click at [274, 118] on icon "Move forward to switch to the next month." at bounding box center [273, 115] width 7 height 8
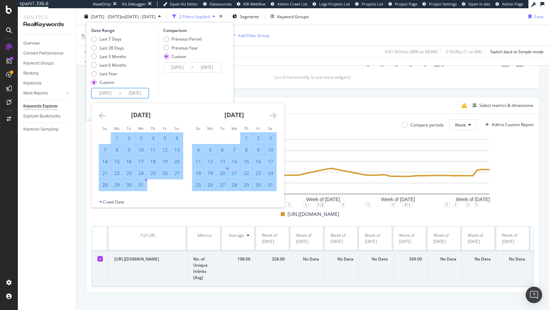
click at [274, 118] on icon "Move forward to switch to the next month." at bounding box center [273, 115] width 7 height 8
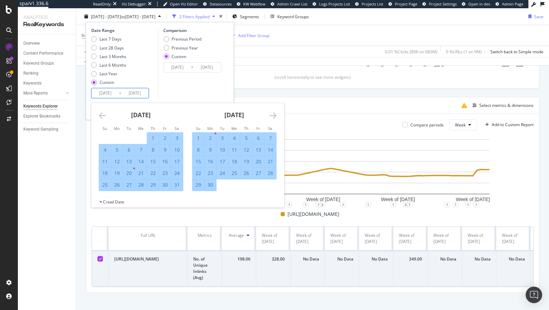
click at [274, 118] on icon "Move forward to switch to the next month." at bounding box center [273, 115] width 7 height 8
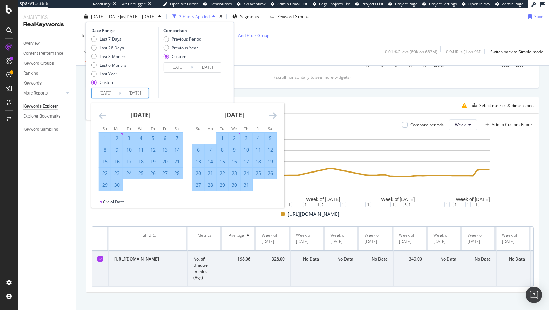
click at [274, 118] on icon "Move forward to switch to the next month." at bounding box center [273, 115] width 7 height 8
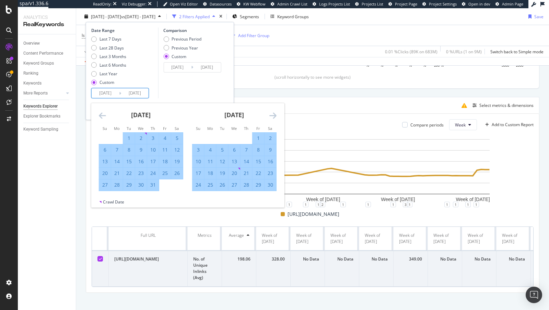
click at [274, 118] on icon "Move forward to switch to the next month." at bounding box center [273, 115] width 7 height 8
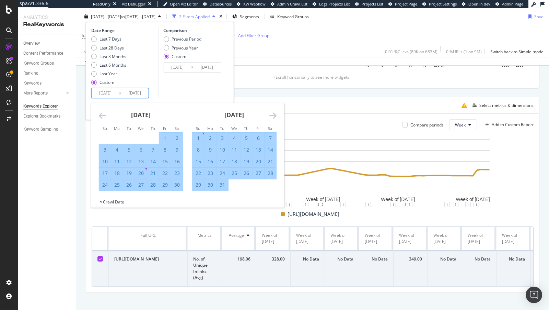
click at [274, 118] on icon "Move forward to switch to the next month." at bounding box center [273, 115] width 7 height 8
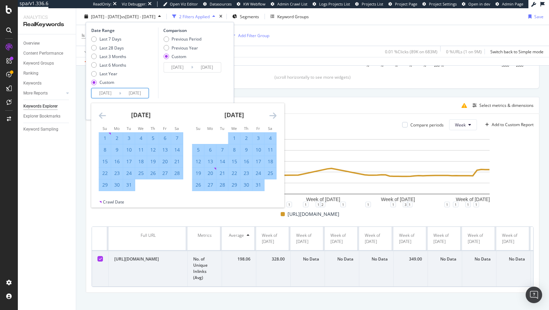
click at [274, 118] on icon "Move forward to switch to the next month." at bounding box center [273, 115] width 7 height 8
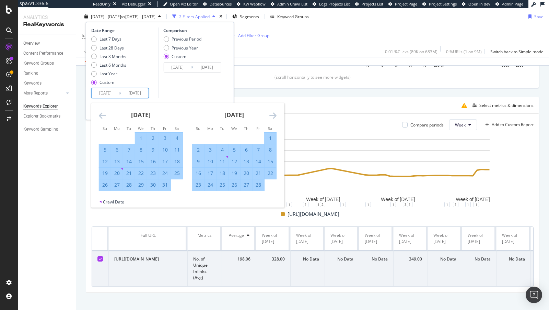
click at [274, 118] on icon "Move forward to switch to the next month." at bounding box center [273, 115] width 7 height 8
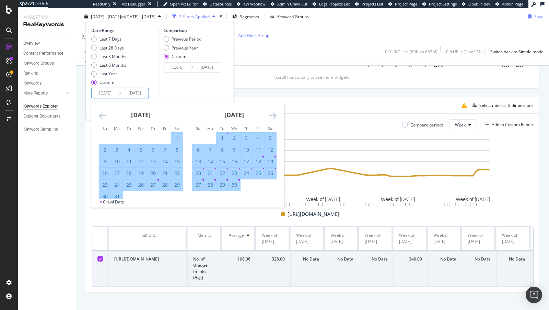
click at [274, 118] on icon "Move forward to switch to the next month." at bounding box center [273, 115] width 7 height 8
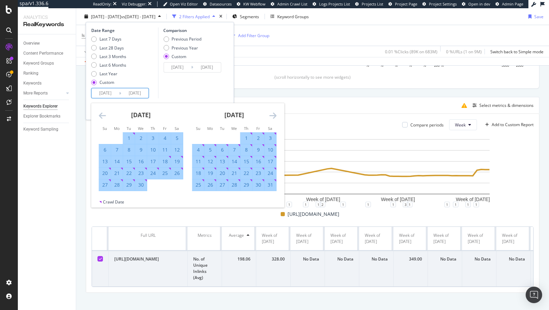
click at [274, 118] on icon "Move forward to switch to the next month." at bounding box center [273, 115] width 7 height 8
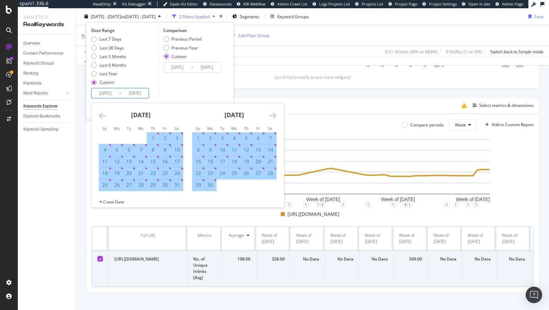
click at [274, 118] on icon "Move forward to switch to the next month." at bounding box center [273, 115] width 7 height 8
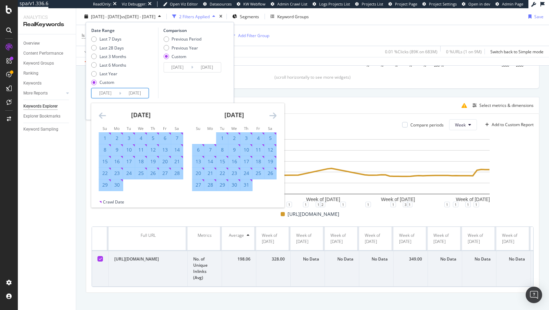
click at [274, 118] on icon "Move forward to switch to the next month." at bounding box center [273, 115] width 7 height 8
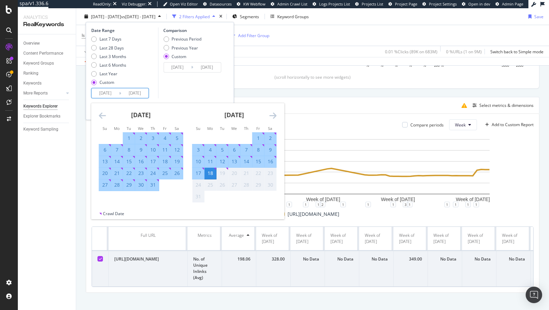
click at [204, 87] on div "Comparison Previous Period Previous Year Custom 2024/08/21 Navigate forward to …" at bounding box center [190, 62] width 65 height 71
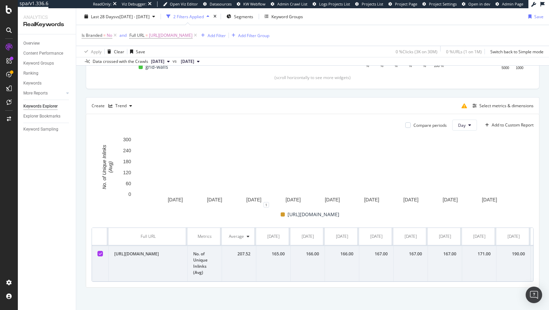
scroll to position [157, 0]
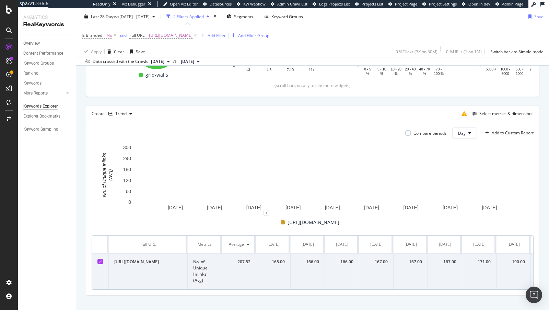
scroll to position [157, 0]
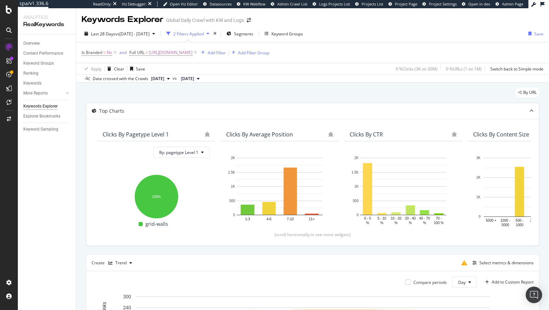
scroll to position [145, 0]
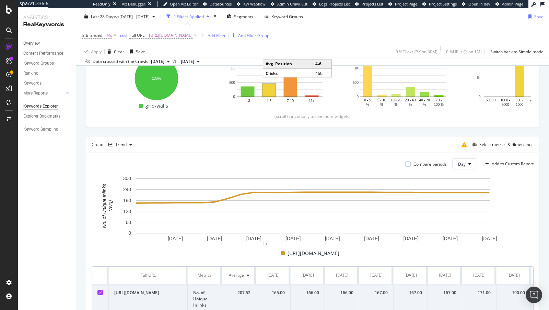
scroll to position [157, 0]
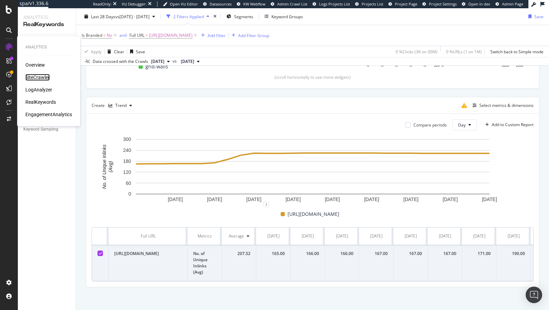
click at [33, 77] on div "SiteCrawler" at bounding box center [37, 77] width 24 height 7
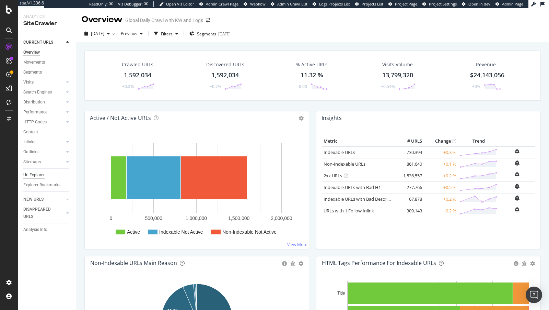
click at [40, 174] on div "Url Explorer" at bounding box center [33, 174] width 21 height 7
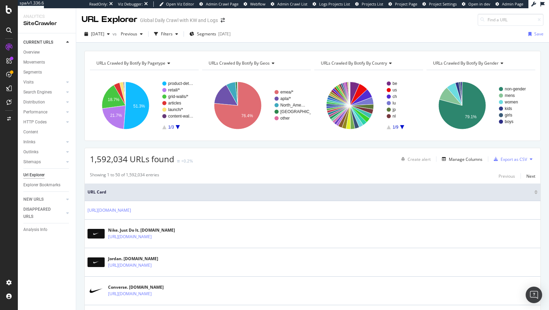
click at [250, 63] on span "URLs Crawled By Botify By geos" at bounding box center [239, 63] width 61 height 6
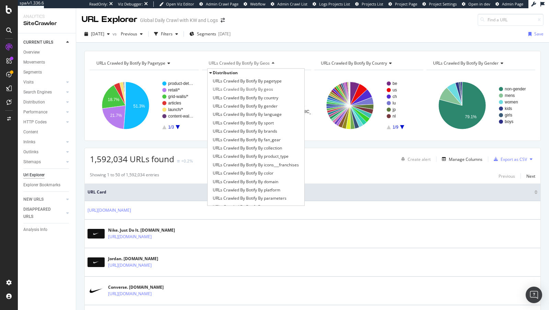
click at [224, 70] on span "Distribution" at bounding box center [225, 73] width 25 height 6
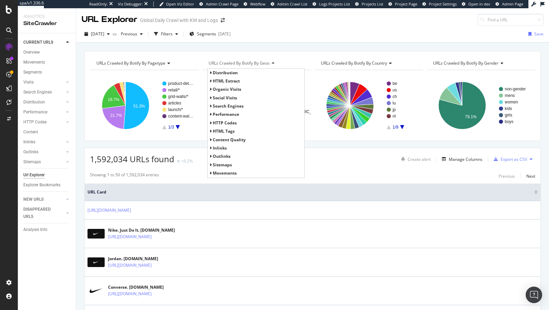
click at [220, 146] on span "Inlinks" at bounding box center [220, 148] width 14 height 6
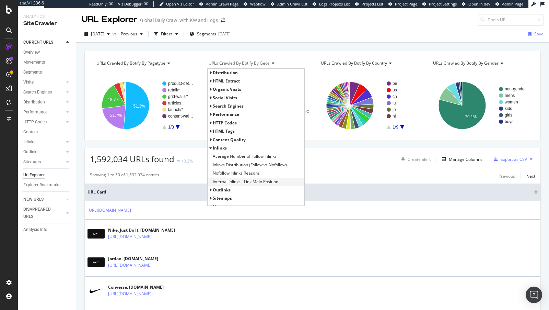
click at [258, 180] on span "Internal Inlinks - Link Main Position" at bounding box center [246, 181] width 66 height 7
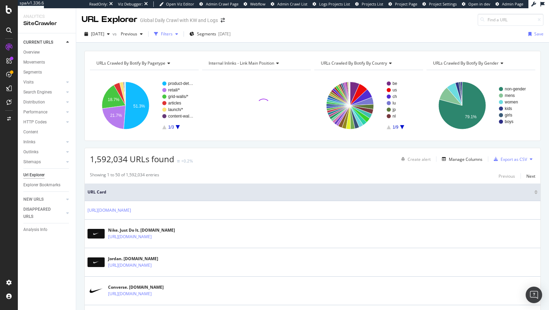
click at [173, 34] on div "Filters" at bounding box center [167, 34] width 12 height 6
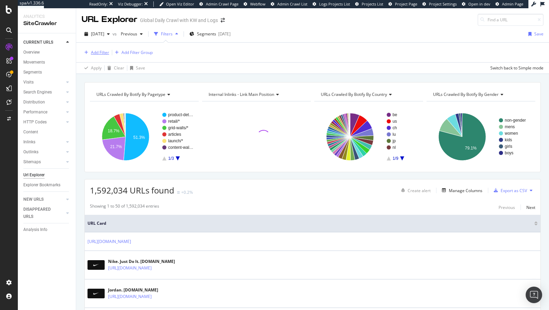
click at [89, 54] on div "Add Filter" at bounding box center [95, 53] width 27 height 8
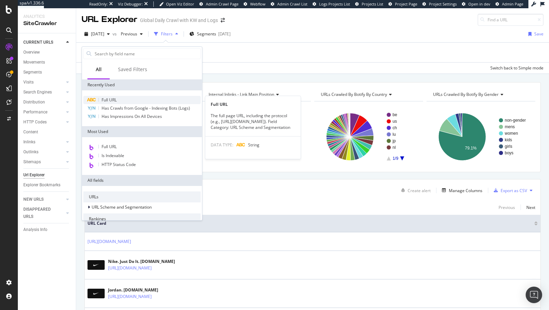
click at [118, 98] on div "Full URL" at bounding box center [141, 100] width 117 height 8
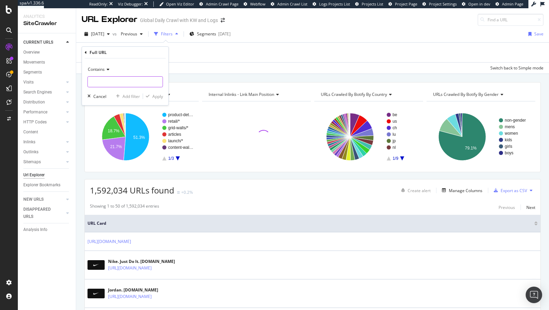
click at [119, 80] on input "text" at bounding box center [125, 81] width 75 height 11
paste input "https://www.nike.com/w/running-shoes-37v7jzy7ok"
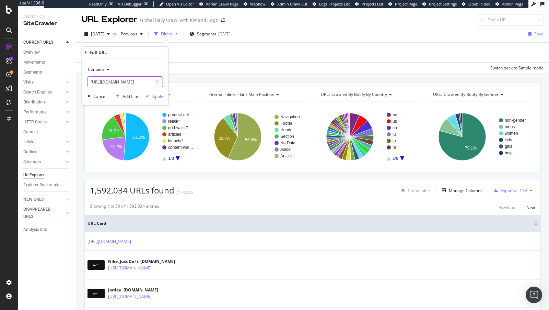
type input "https://www.nike.com/w/running-shoes-37v7jzy7ok"
click at [103, 67] on span "Contains" at bounding box center [96, 69] width 17 height 6
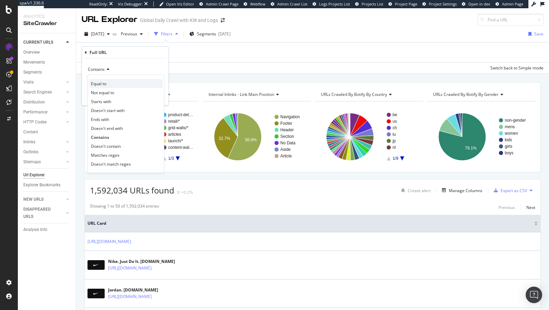
click at [103, 81] on span "Equal to" at bounding box center [98, 84] width 15 height 6
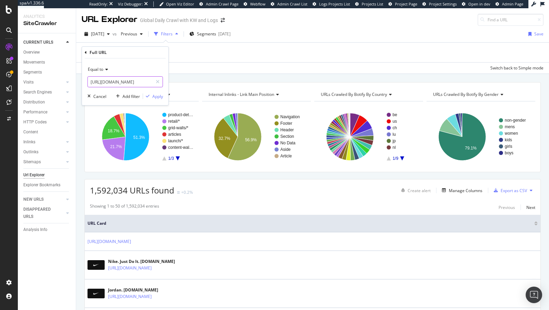
click at [118, 85] on input "https://www.nike.com/w/running-shoes-37v7jzy7ok" at bounding box center [120, 81] width 65 height 11
click at [147, 94] on icon "button" at bounding box center [148, 96] width 4 height 4
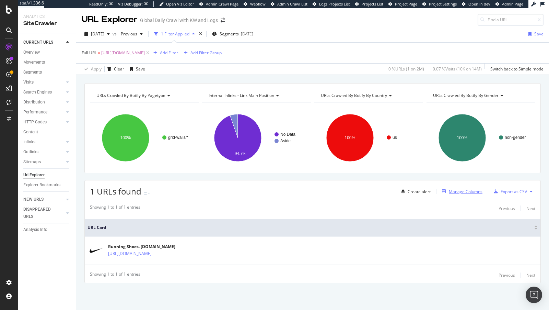
click at [461, 189] on div "Manage Columns" at bounding box center [466, 192] width 34 height 6
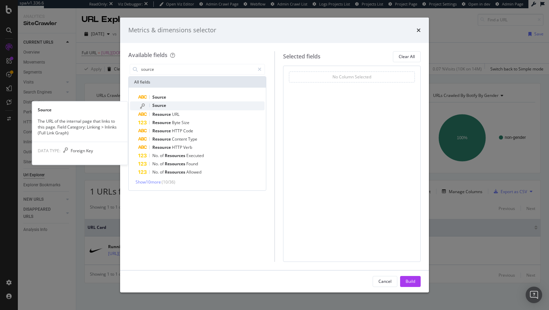
type input "source"
click at [166, 106] on span "Source" at bounding box center [159, 105] width 14 height 6
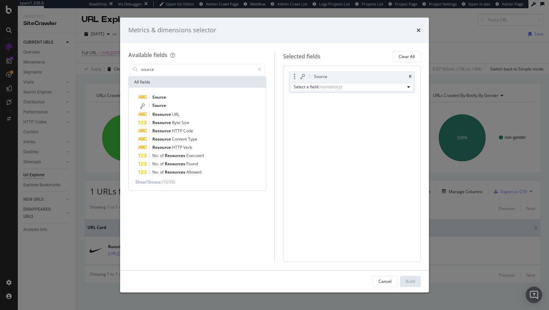
click at [340, 91] on div "Select a field (mandatory)" at bounding box center [352, 86] width 126 height 11
click at [328, 80] on div "Source" at bounding box center [352, 77] width 126 height 10
click at [328, 82] on div "Select a field (mandatory)" at bounding box center [352, 86] width 126 height 11
click at [322, 88] on div "(mandatory)" at bounding box center [330, 87] width 24 height 6
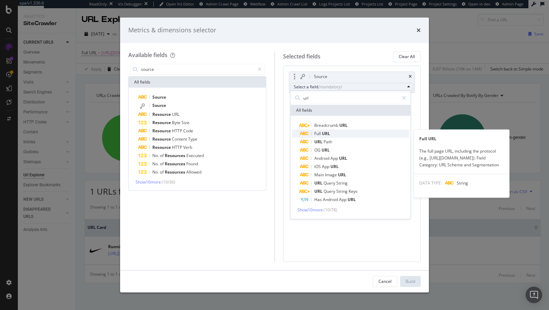
type input "url"
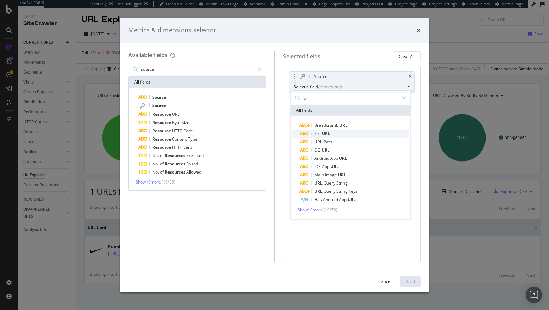
click at [331, 134] on span "Full URL" at bounding box center [354, 133] width 109 height 8
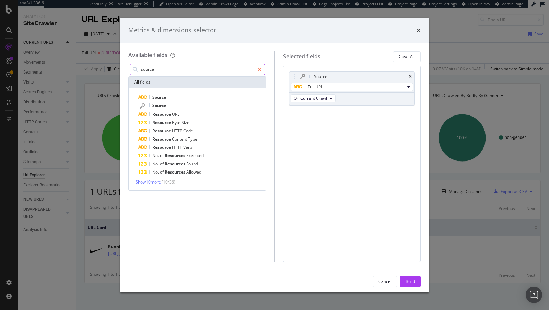
click at [255, 68] on div "modal" at bounding box center [260, 69] width 10 height 11
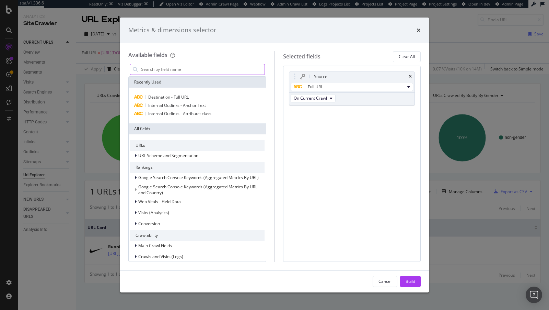
scroll to position [137, 0]
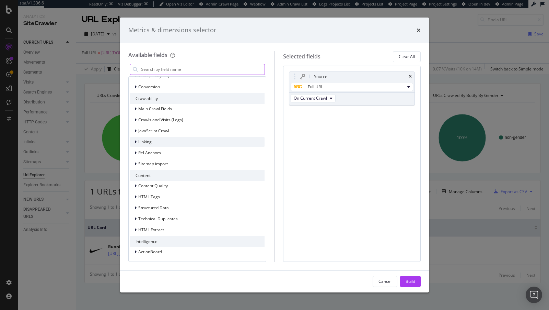
click at [153, 138] on div "Linking" at bounding box center [197, 142] width 135 height 10
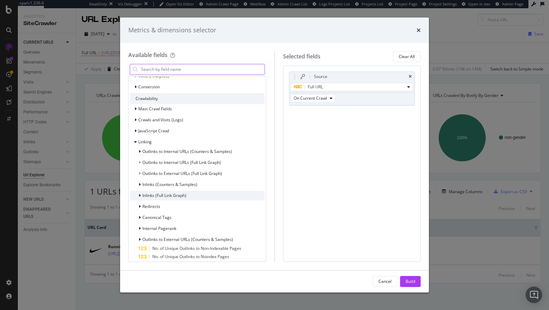
click at [179, 193] on span "Inlinks (Full Link Graph)" at bounding box center [164, 195] width 44 height 6
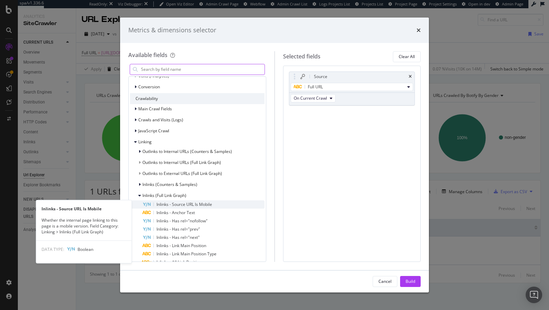
scroll to position [154, 0]
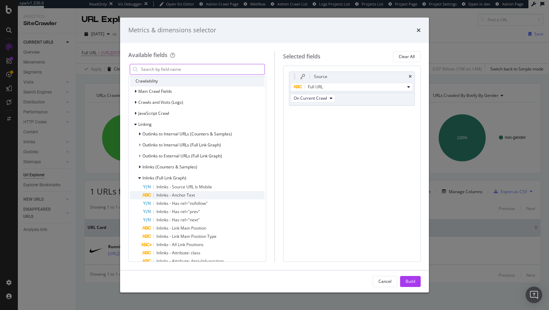
click at [198, 196] on div "Inlinks - Anchor Text" at bounding box center [203, 195] width 122 height 8
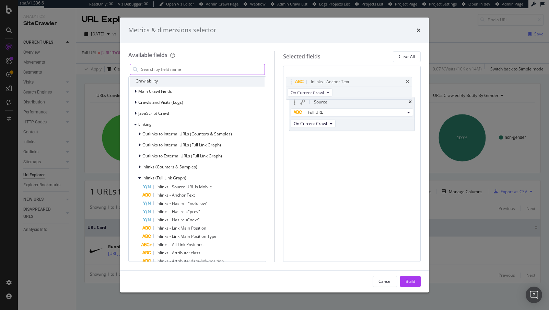
drag, startPoint x: 297, startPoint y: 116, endPoint x: 295, endPoint y: 91, distance: 24.8
click at [294, 85] on body "spa/v1.336.6 ReadOnly: Viz Debugger: Open Viz Editor Admin Crawl Page Webflow A…" at bounding box center [274, 155] width 549 height 310
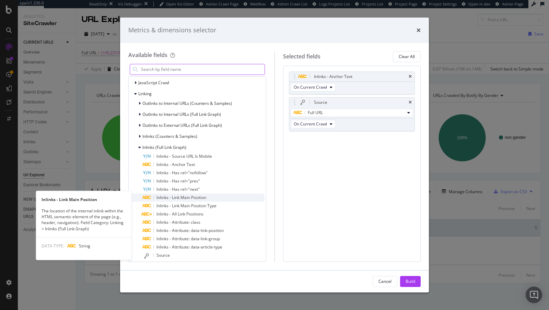
scroll to position [187, 0]
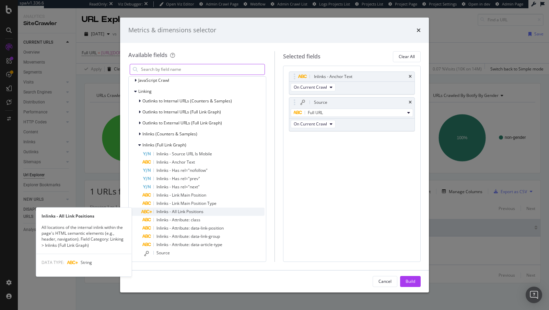
click at [200, 209] on span "Inlinks - All Link Positions" at bounding box center [180, 211] width 47 height 6
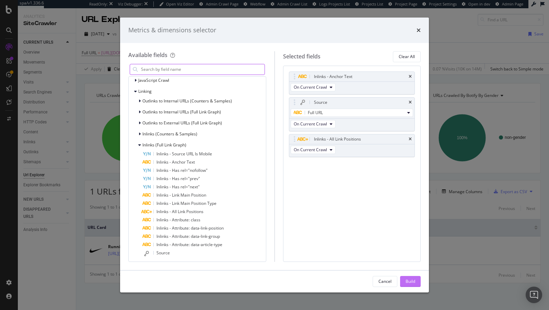
click at [415, 286] on div "Build" at bounding box center [411, 281] width 10 height 10
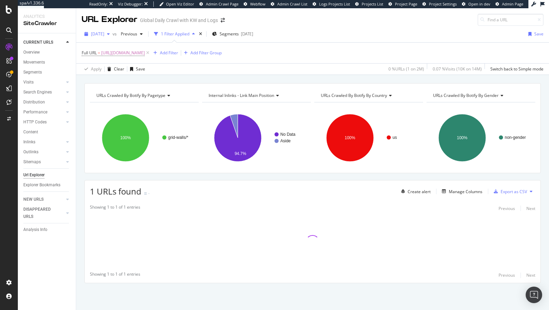
click at [104, 32] on span "2025 Aug. 19th" at bounding box center [97, 34] width 13 height 6
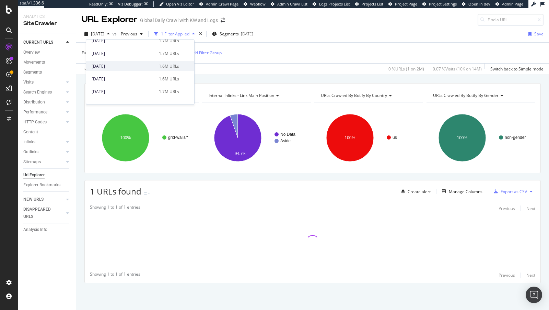
scroll to position [1708, 0]
click at [124, 73] on div "2024 Jan. 1st" at bounding box center [123, 76] width 63 height 6
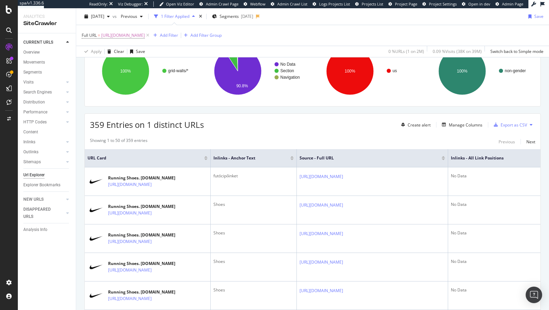
scroll to position [80, 0]
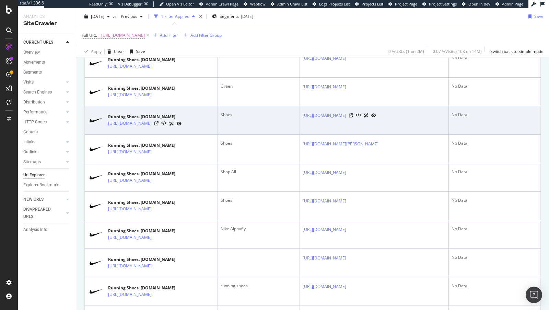
scroll to position [415, 0]
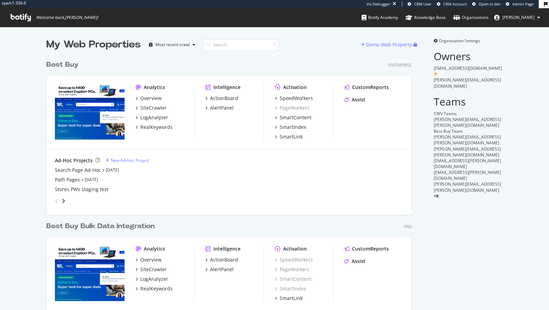
scroll to position [291, 371]
click at [304, 100] on div "SpeedWorkers" at bounding box center [296, 98] width 33 height 7
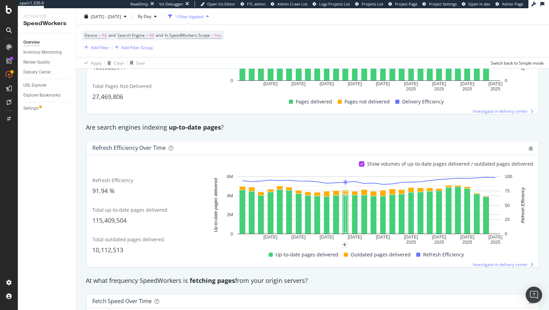
scroll to position [162, 0]
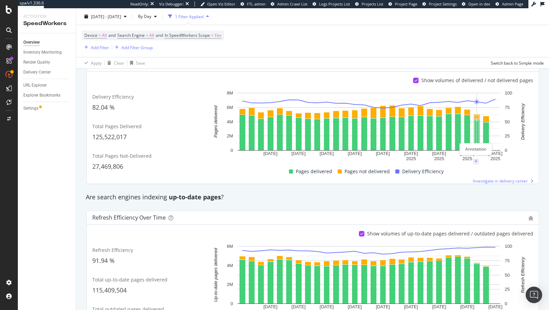
click at [477, 159] on icon "plus" at bounding box center [477, 161] width 4 height 4
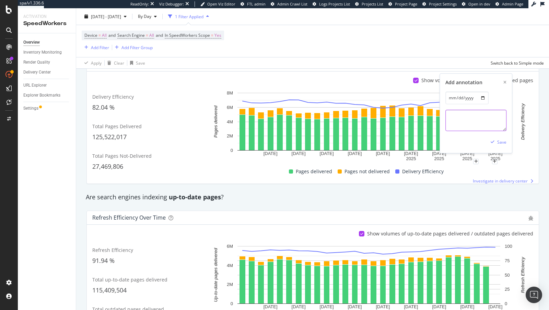
click at [475, 127] on textarea at bounding box center [476, 120] width 61 height 21
type textarea "Marketplace Launch"
click at [497, 137] on div "Save" at bounding box center [497, 142] width 19 height 10
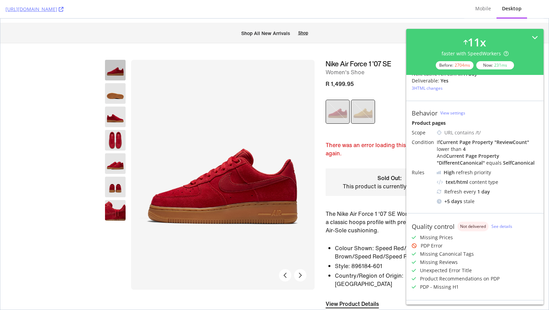
scroll to position [77, 0]
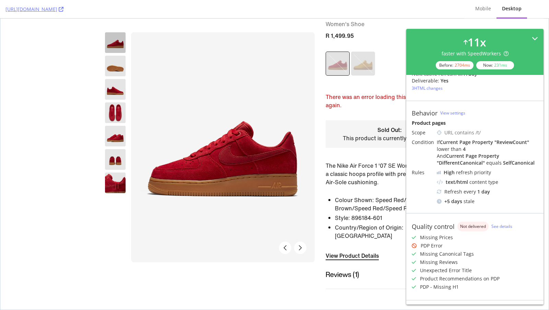
drag, startPoint x: 532, startPoint y: 41, endPoint x: 531, endPoint y: 22, distance: 18.6
click at [532, 41] on div "11 x faster with SpeedWorkers Before: 2704 ms Now: 231 ms" at bounding box center [475, 51] width 126 height 35
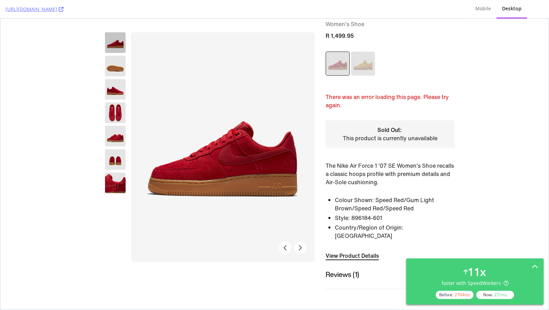
scroll to position [0, 0]
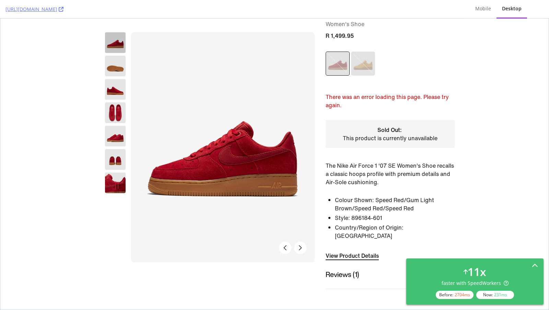
click at [512, 269] on div "11 x faster with SpeedWorkers Before: 2704 ms Now: 231 ms" at bounding box center [475, 281] width 126 height 35
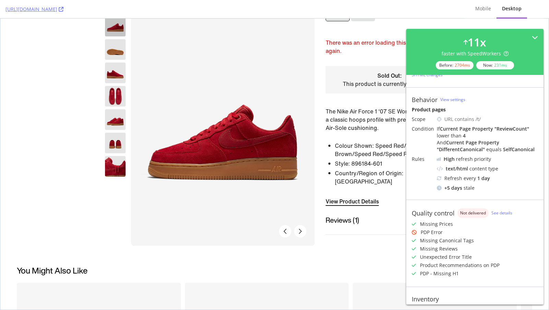
scroll to position [68, 0]
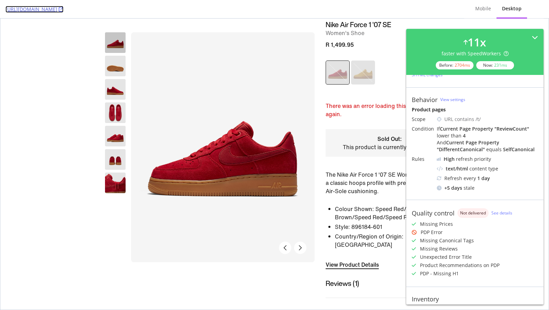
click at [64, 10] on icon at bounding box center [61, 9] width 5 height 5
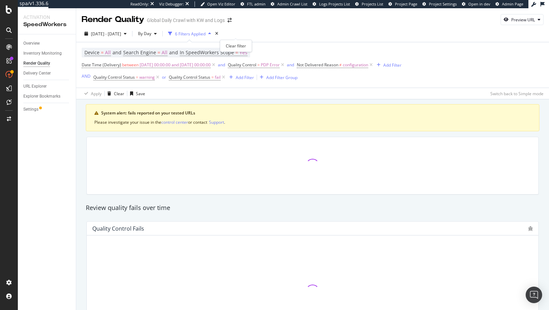
click at [220, 32] on div "times" at bounding box center [217, 33] width 6 height 7
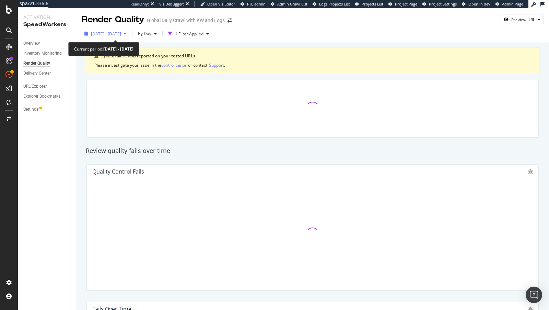
click at [121, 35] on span "[DATE] - [DATE]" at bounding box center [106, 34] width 30 height 6
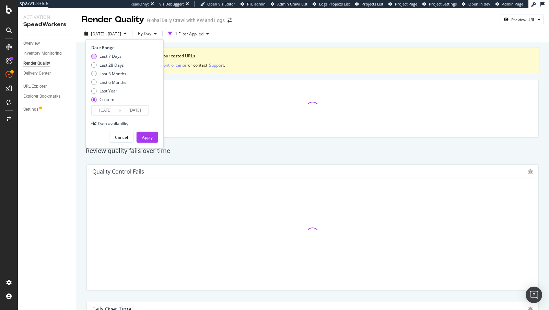
click at [114, 56] on div "Last 7 Days" at bounding box center [111, 56] width 22 height 6
type input "[DATE]"
click at [148, 139] on div "Apply" at bounding box center [147, 137] width 11 height 6
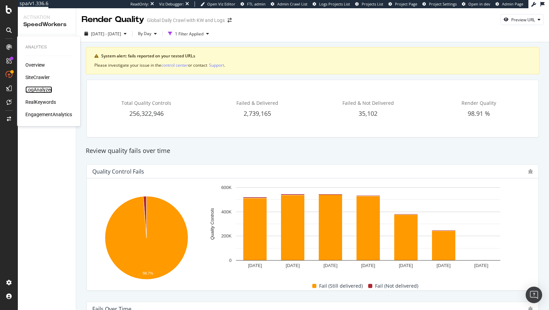
click at [43, 91] on div "LogAnalyzer" at bounding box center [38, 89] width 27 height 7
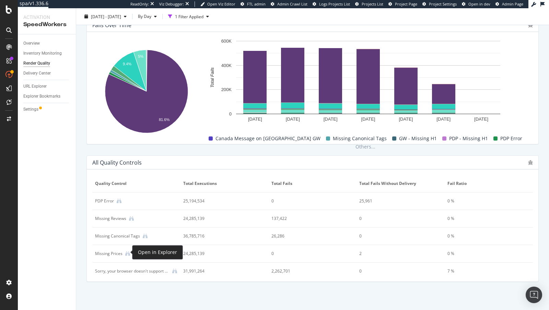
scroll to position [284, 0]
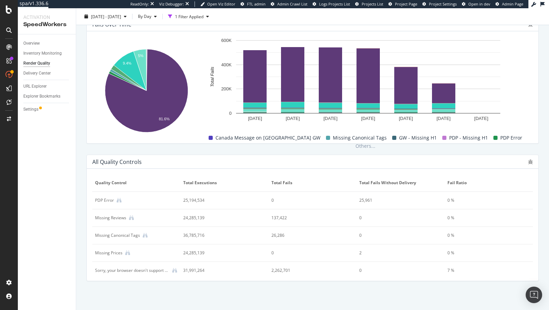
click at [366, 198] on div "25,961" at bounding box center [397, 200] width 75 height 6
click at [100, 202] on td "PDP Error" at bounding box center [136, 201] width 88 height 18
click at [102, 200] on div "PDP Error" at bounding box center [104, 200] width 19 height 6
click at [122, 200] on div "PDP Error" at bounding box center [136, 200] width 83 height 6
click at [117, 198] on icon at bounding box center [119, 200] width 5 height 5
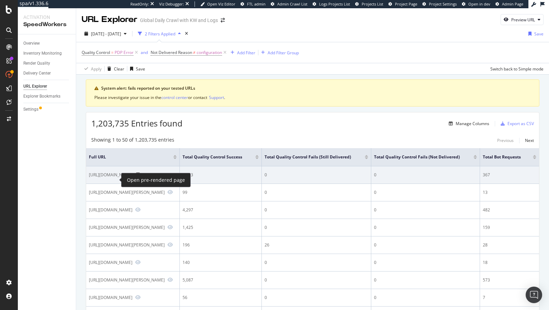
click at [135, 177] on icon "Preview https://www.nike.com/ca/t/pegasus-trail-5-trail-running-shoes-s83L0m/DV…" at bounding box center [137, 174] width 5 height 5
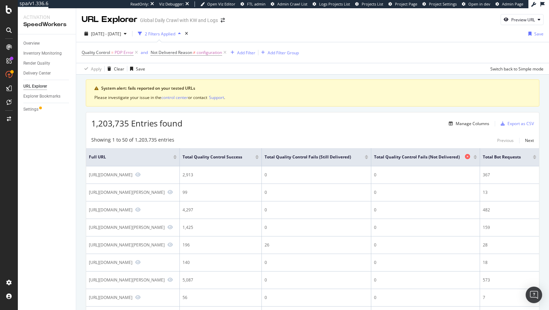
click at [464, 158] on span "Total Quality Control Fails (Not delivered)" at bounding box center [418, 157] width 89 height 6
click at [477, 157] on div at bounding box center [475, 158] width 3 height 2
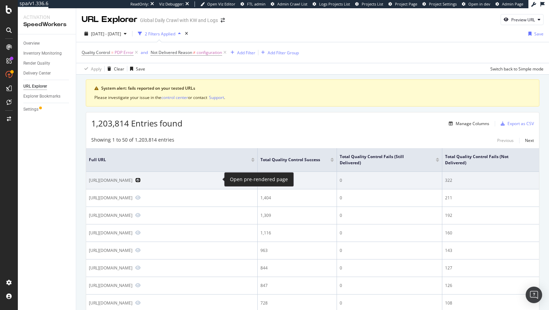
click at [141, 181] on icon "Preview https://www.nike.com/ca/t/elite-pro-basketball-backpack-26MrzB" at bounding box center [137, 180] width 5 height 5
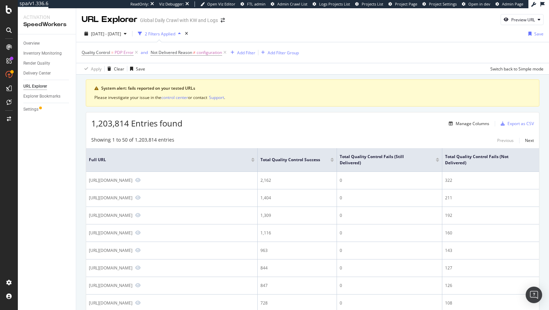
scroll to position [161, 0]
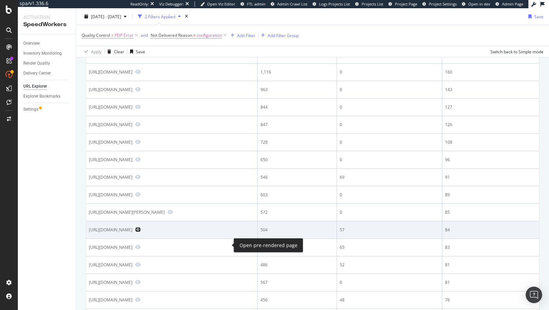
click at [141, 232] on icon "Preview https://www.nike.com/ca/t/epic-react-flyknit-2-running-shoes-2pbhWF" at bounding box center [137, 229] width 5 height 5
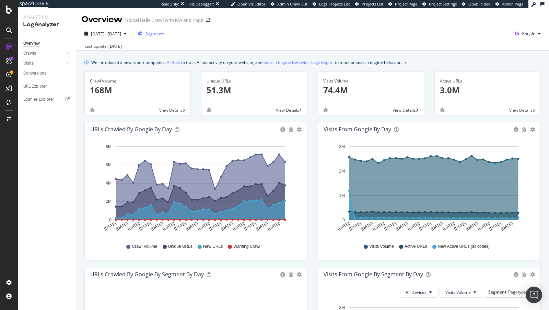
click at [163, 34] on span "Segments" at bounding box center [155, 34] width 19 height 6
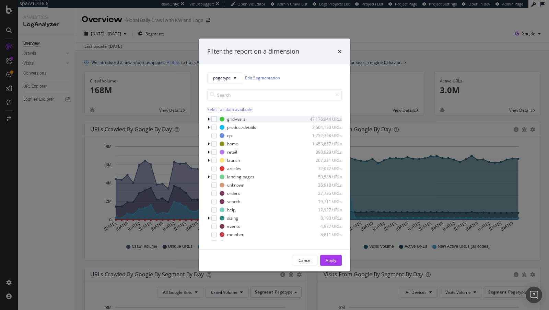
click at [210, 117] on div "modal" at bounding box center [209, 118] width 4 height 7
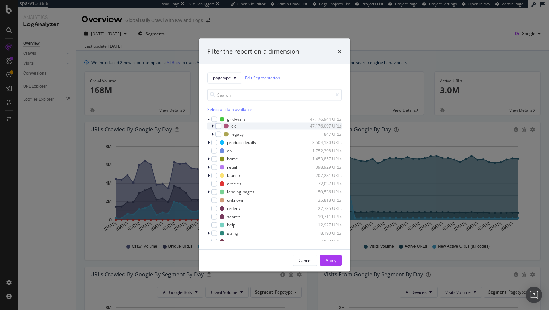
click at [215, 127] on div "modal" at bounding box center [214, 125] width 4 height 7
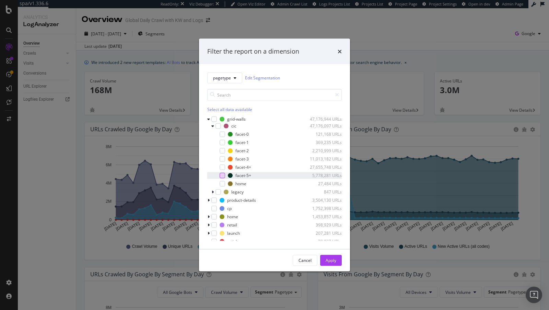
click at [223, 173] on div "modal" at bounding box center [222, 174] width 5 height 5
click at [223, 169] on div "modal" at bounding box center [222, 166] width 5 height 5
click at [329, 258] on div "Apply" at bounding box center [331, 260] width 11 height 6
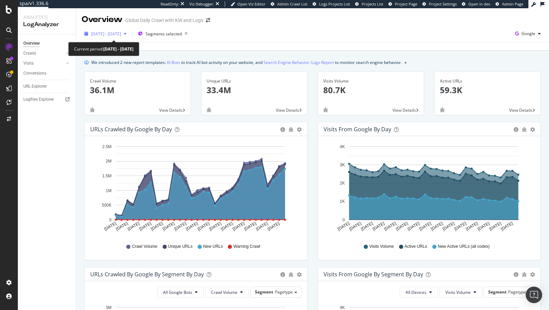
click at [117, 37] on div "[DATE] - [DATE]" at bounding box center [106, 33] width 48 height 10
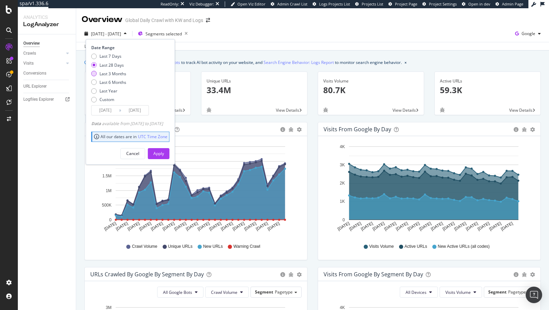
click at [116, 75] on div "Last 3 Months" at bounding box center [113, 74] width 27 height 6
type input "[DATE]"
click at [164, 152] on div "Apply" at bounding box center [158, 153] width 11 height 6
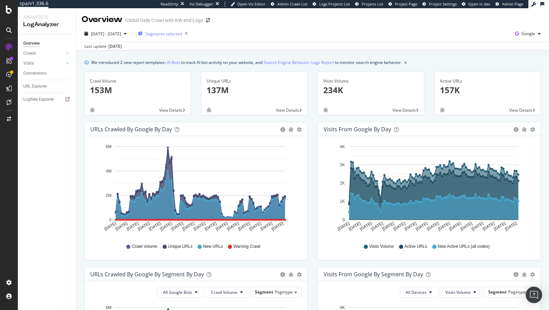
click at [182, 33] on span "Segments selected" at bounding box center [164, 34] width 36 height 6
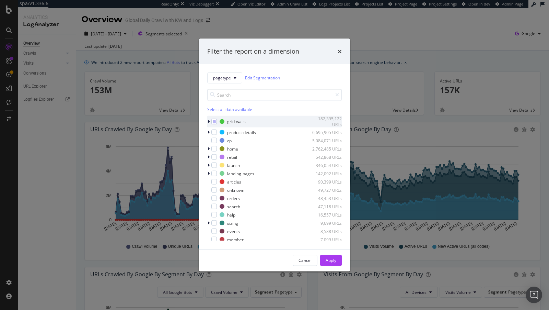
click at [207, 120] on div "modal" at bounding box center [209, 121] width 4 height 7
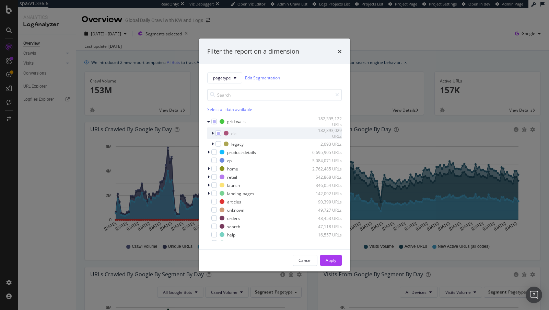
click at [215, 133] on div "modal" at bounding box center [214, 133] width 4 height 7
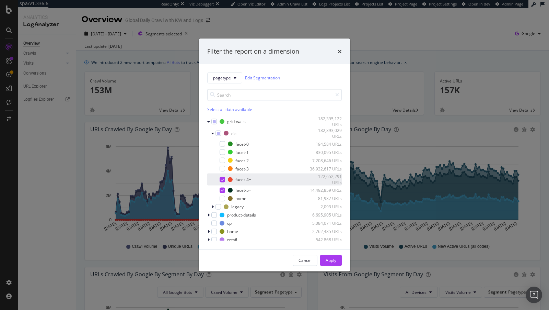
click at [223, 179] on icon "modal" at bounding box center [222, 179] width 3 height 3
click at [335, 261] on div "Apply" at bounding box center [331, 260] width 11 height 6
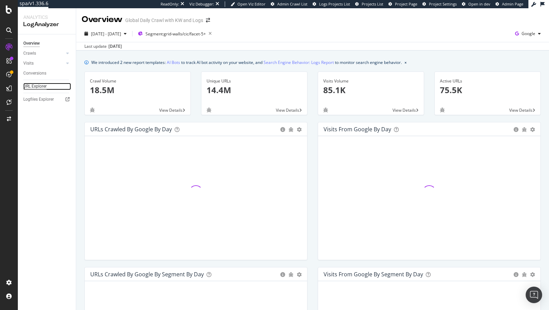
click at [38, 84] on div "URL Explorer" at bounding box center [34, 86] width 23 height 7
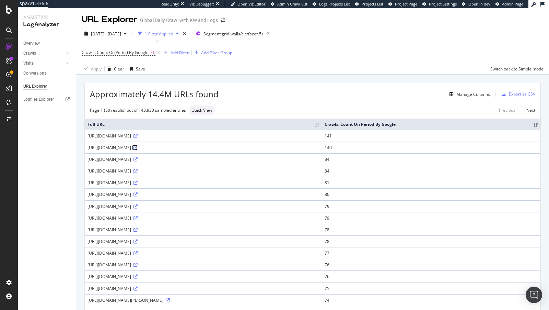
click at [138, 150] on icon at bounding box center [136, 148] width 4 height 4
click at [138, 161] on icon at bounding box center [136, 159] width 4 height 4
click at [138, 150] on icon at bounding box center [136, 148] width 4 height 4
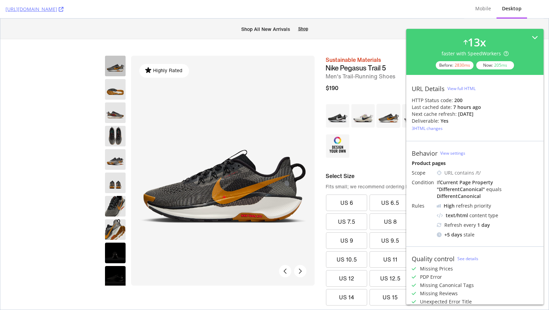
scroll to position [88, 0]
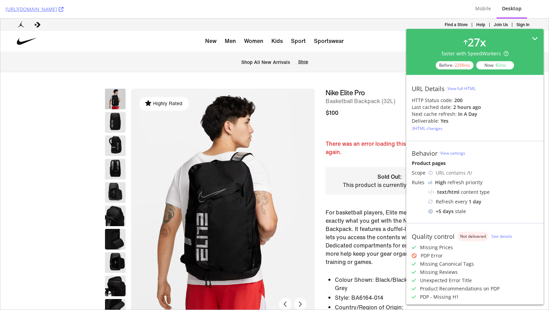
click at [537, 43] on div "27 x faster with SpeedWorkers Before: 2256 ms Now: 82 ms" at bounding box center [475, 51] width 126 height 35
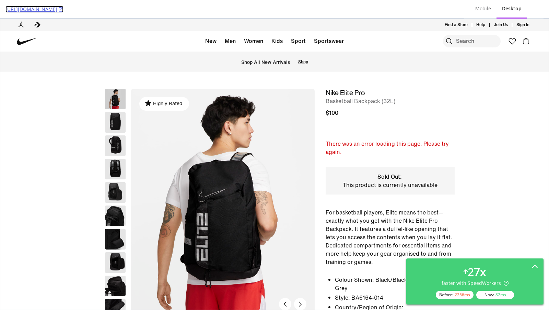
click at [64, 8] on icon at bounding box center [61, 9] width 5 height 5
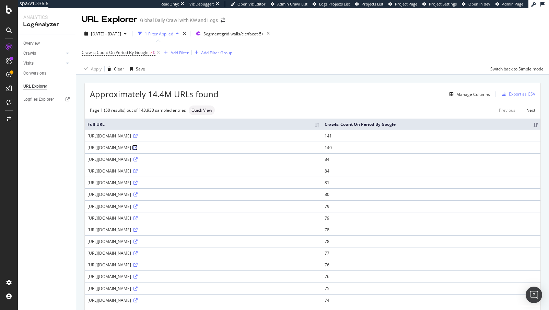
click at [138, 150] on icon at bounding box center [136, 148] width 4 height 4
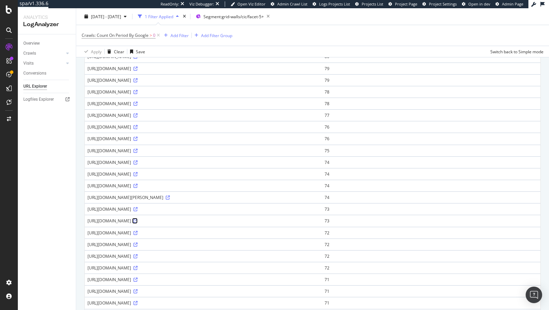
click at [138, 223] on icon at bounding box center [136, 221] width 4 height 4
